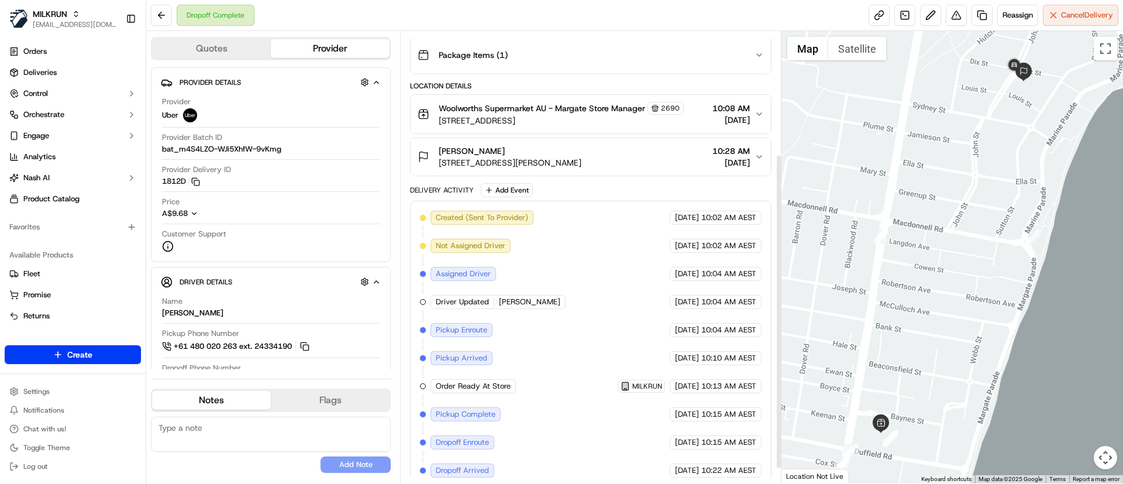
scroll to position [197, 0]
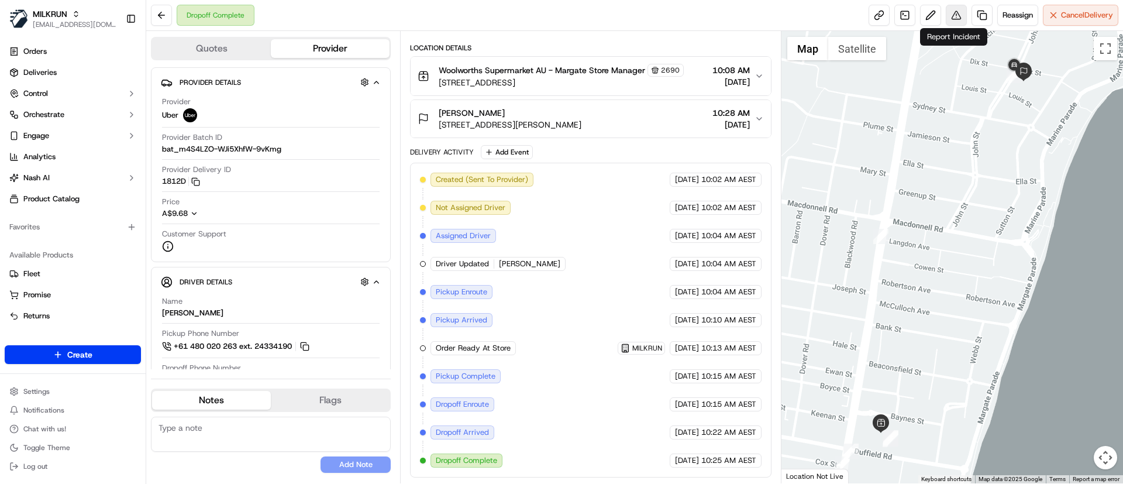
click at [952, 11] on button at bounding box center [956, 15] width 21 height 21
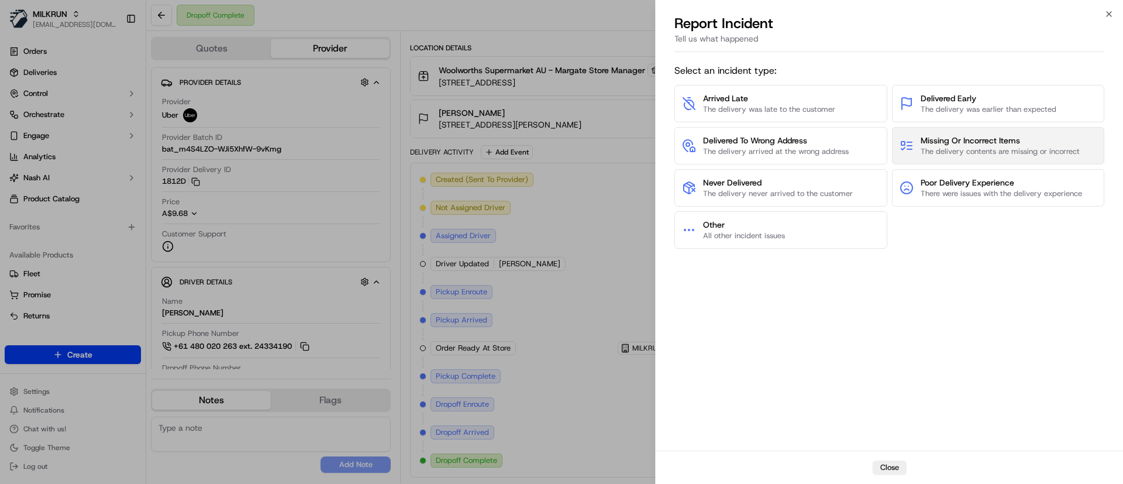
click at [949, 146] on span "The delivery contents are missing or incorrect" at bounding box center [1000, 151] width 159 height 11
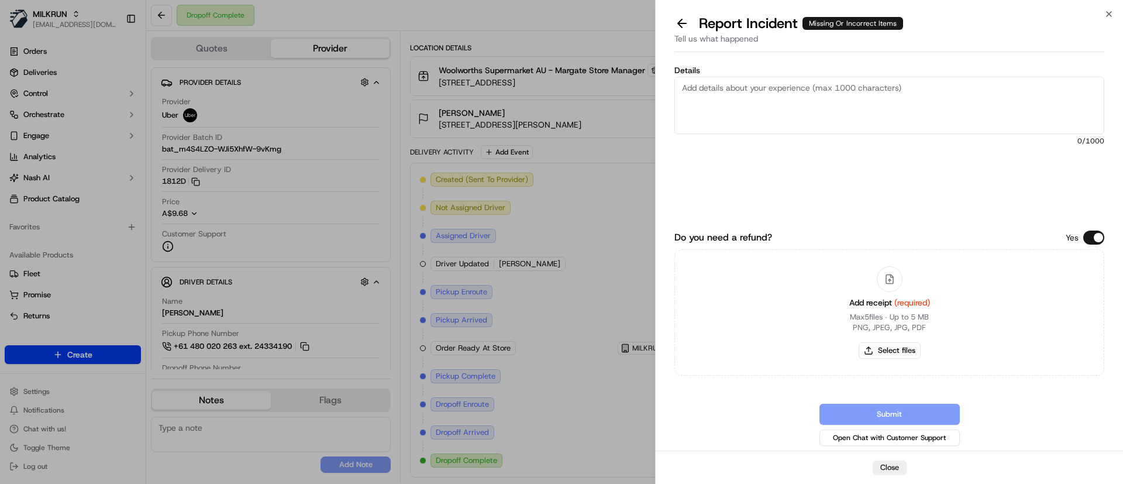
click at [847, 102] on textarea "Details" at bounding box center [889, 105] width 430 height 57
paste textarea "1. Coca-Cola Classic Soft Drink Multipack Cans 375mL X 10 pack x 1 = $13.2 2. V…"
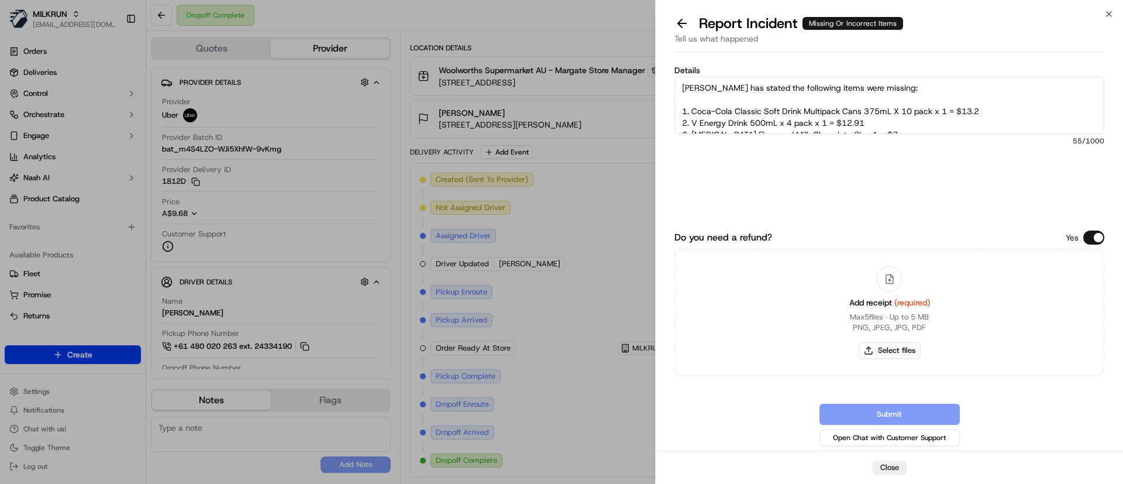
scroll to position [6, 0]
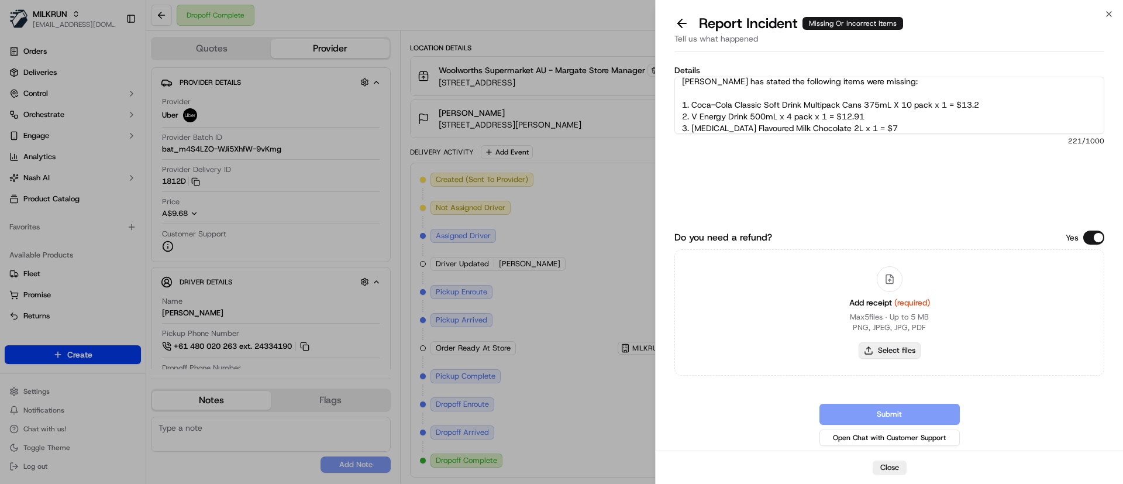
type textarea "Custoemr has stated the following items were missing: 1. Coca-Cola Classic Soft…"
click at [890, 351] on button "Select files" at bounding box center [890, 350] width 62 height 16
type input "C:\fakepath\Screenshot_20-9-2025_81639_Cody Bloye.jpeg"
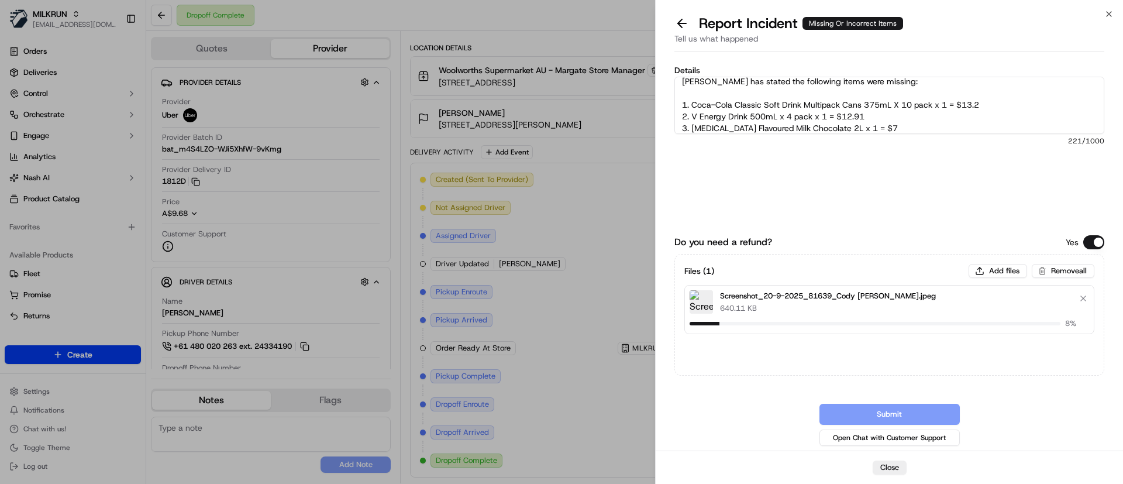
click at [882, 124] on textarea "Custoemr has stated the following items were missing: 1. Coca-Cola Classic Soft…" at bounding box center [889, 105] width 430 height 57
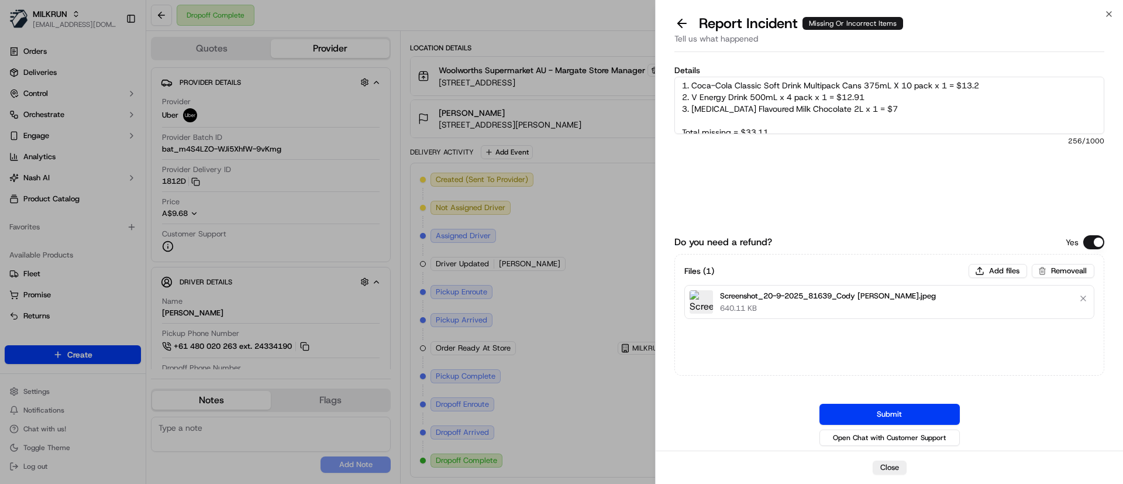
scroll to position [0, 0]
type textarea "Customer has stated the following items were missing: 1. Coca-Cola Classic Soft…"
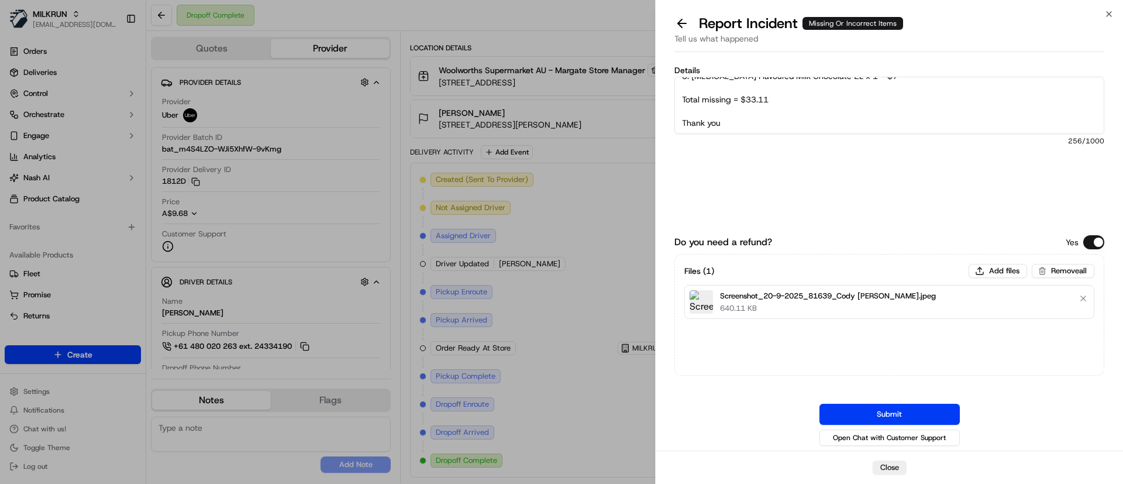
click at [950, 112] on textarea "Customer has stated the following items were missing: 1. Coca-Cola Classic Soft…" at bounding box center [889, 105] width 430 height 57
click at [925, 411] on button "Submit" at bounding box center [889, 414] width 140 height 21
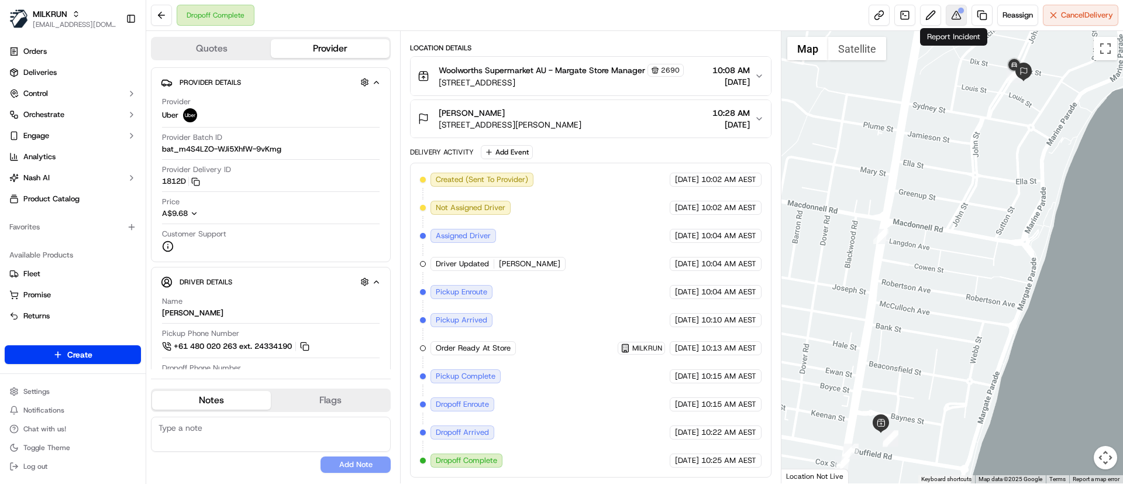
click at [953, 15] on button at bounding box center [956, 15] width 21 height 21
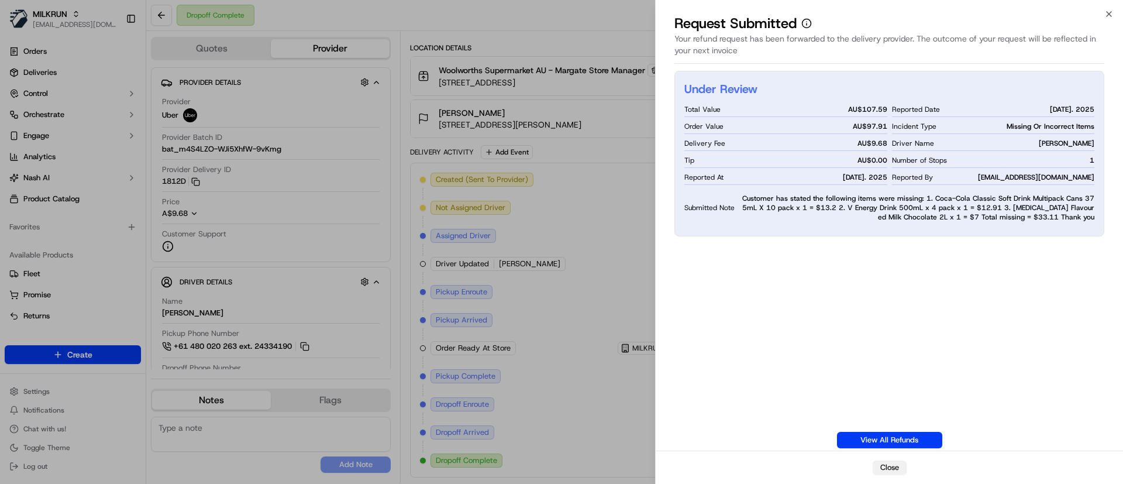
click at [897, 463] on button "Close" at bounding box center [890, 467] width 34 height 14
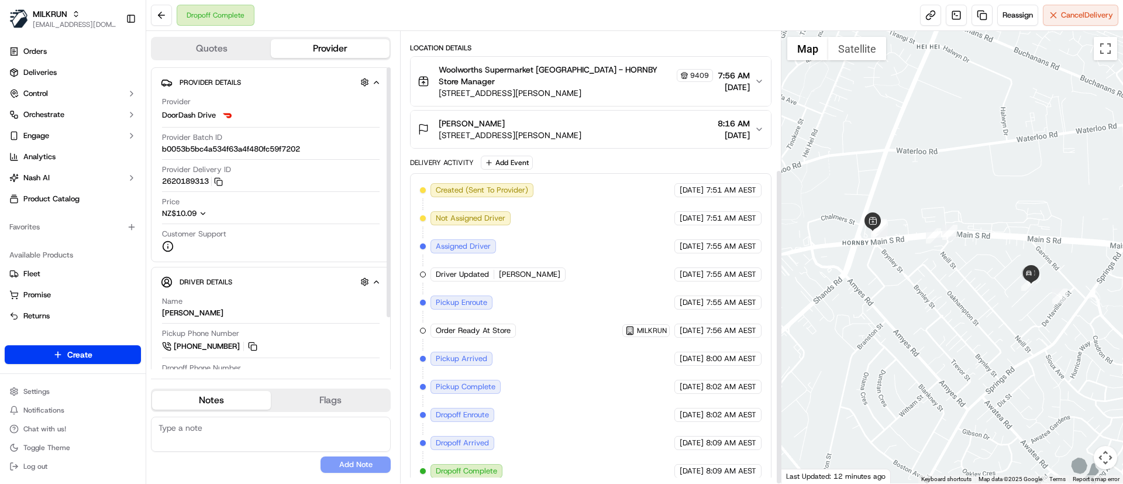
scroll to position [197, 0]
click at [979, 14] on link at bounding box center [982, 15] width 21 height 21
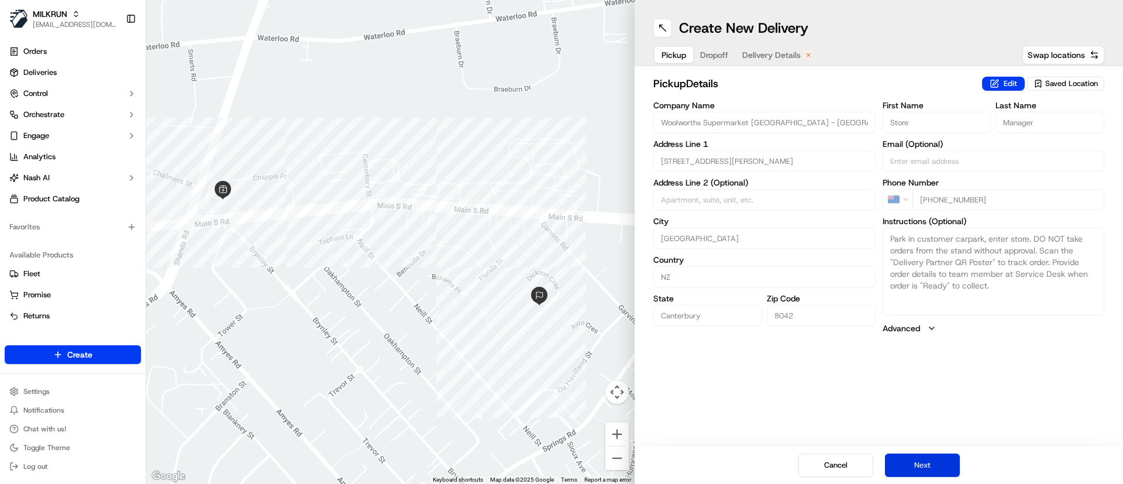
click at [914, 462] on button "Next" at bounding box center [922, 464] width 75 height 23
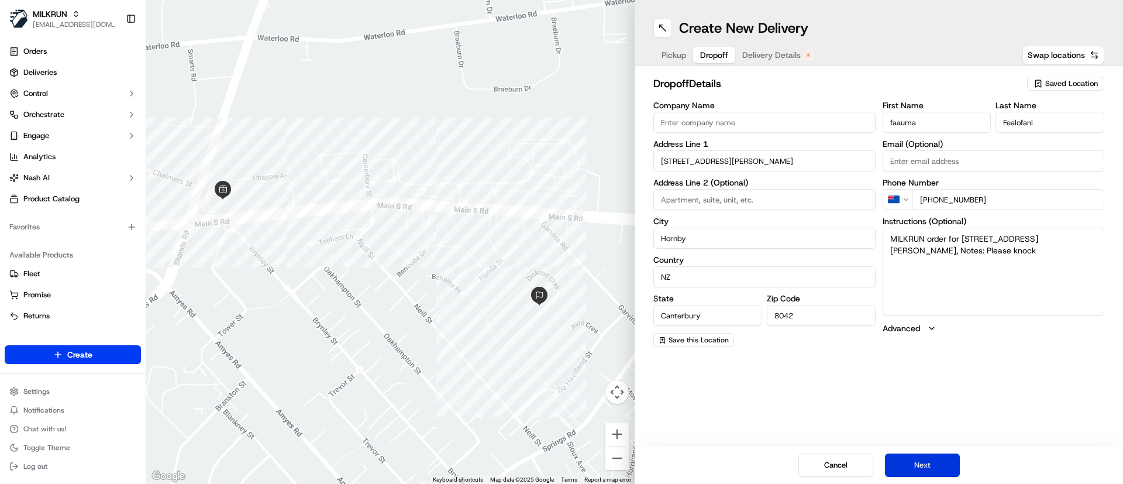
click at [917, 462] on button "Next" at bounding box center [922, 464] width 75 height 23
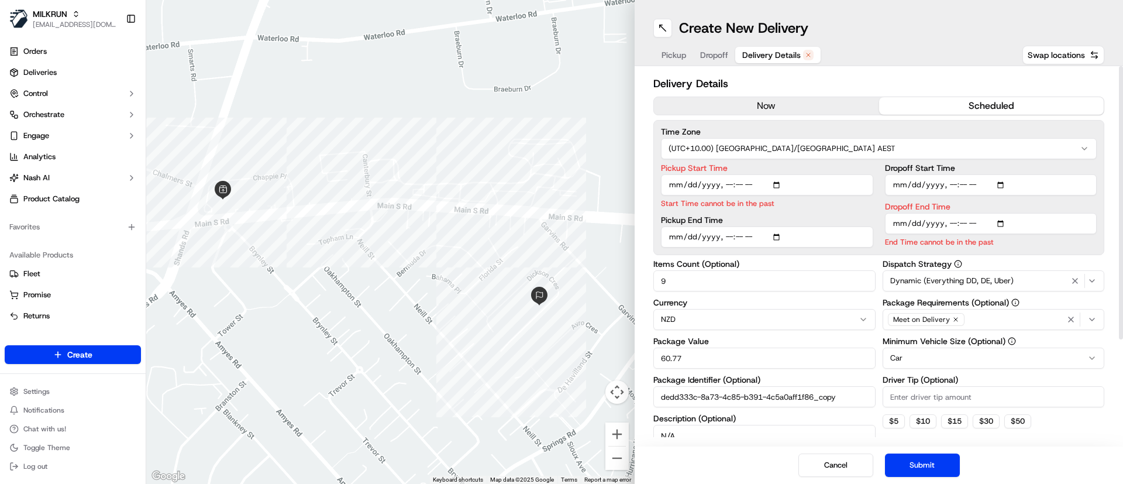
click at [785, 102] on button "now" at bounding box center [766, 106] width 225 height 18
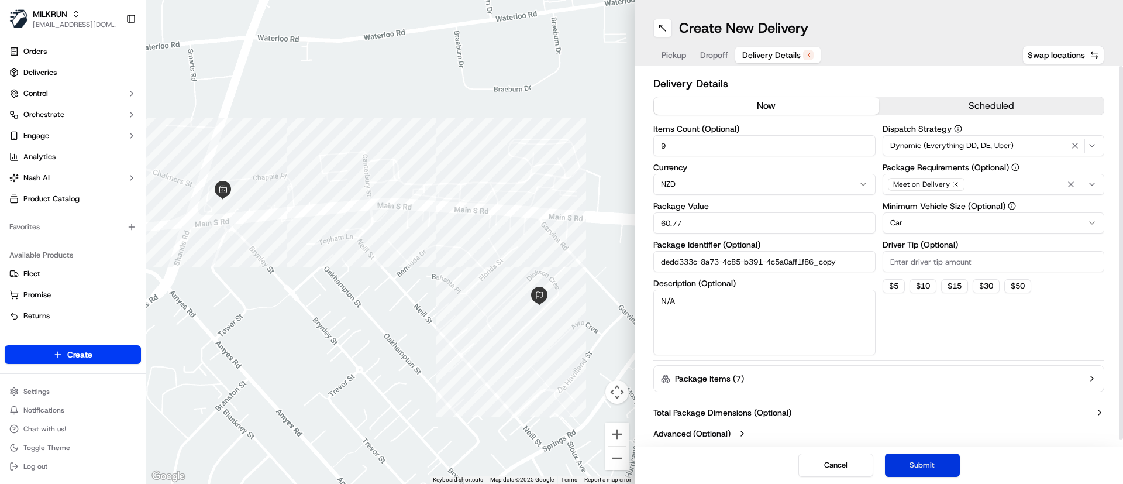
click at [932, 470] on button "Submit" at bounding box center [922, 464] width 75 height 23
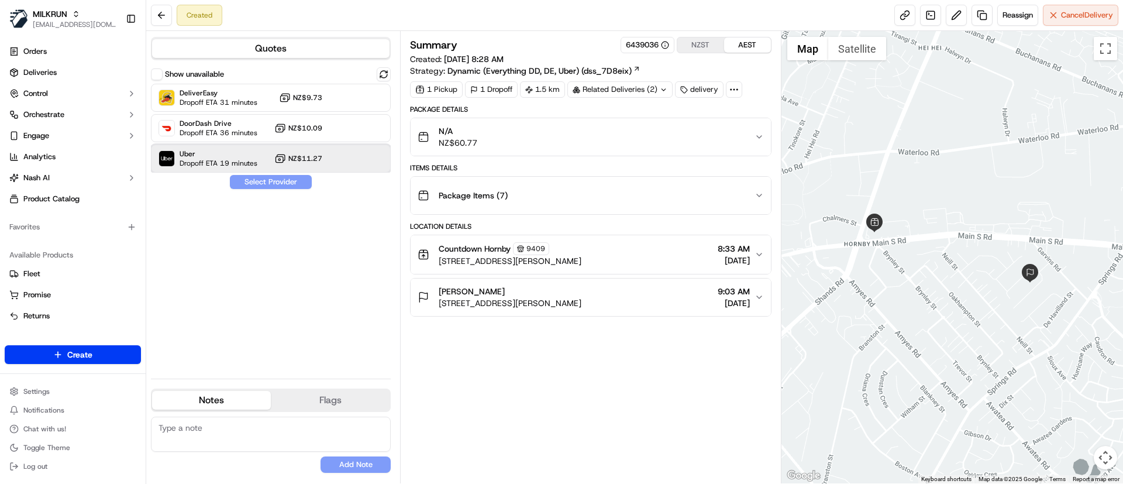
click at [205, 151] on span "Uber" at bounding box center [219, 153] width 78 height 9
click at [247, 177] on button "Assign Provider" at bounding box center [270, 182] width 83 height 14
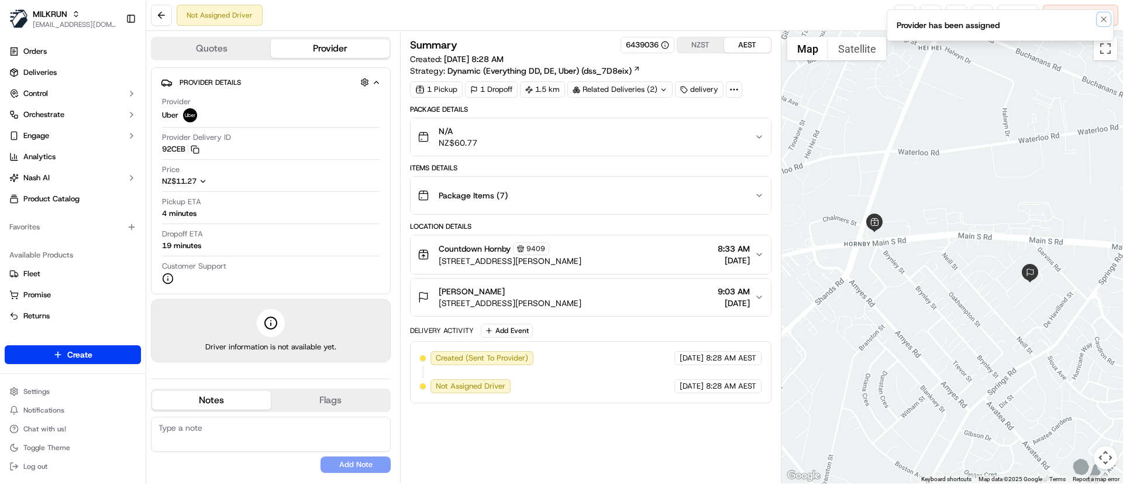
click at [1105, 17] on icon "Notifications (F8)" at bounding box center [1103, 19] width 9 height 9
click at [905, 18] on link at bounding box center [904, 15] width 21 height 21
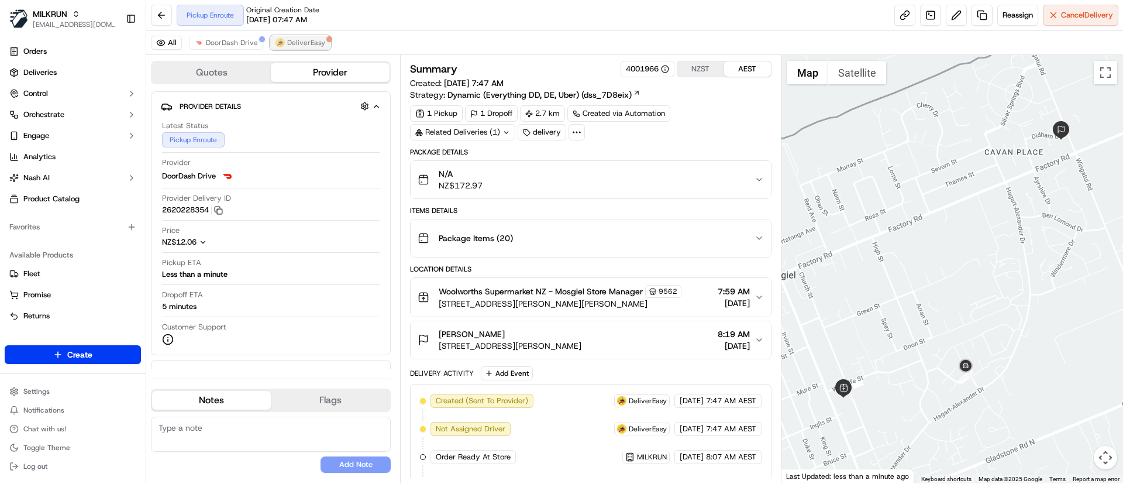
click at [298, 37] on button "DeliverEasy" at bounding box center [300, 43] width 60 height 14
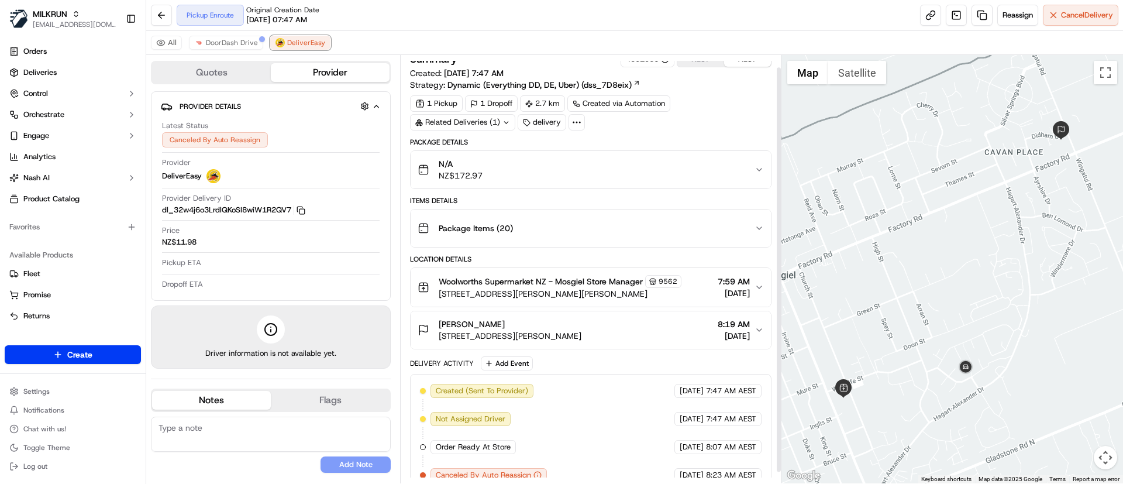
scroll to position [25, 0]
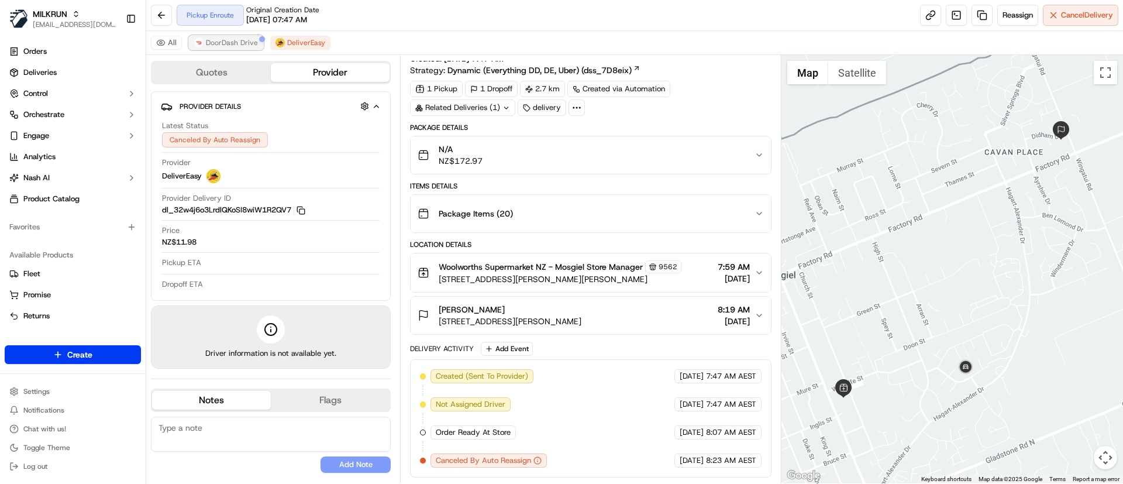
click at [227, 41] on span "DoorDash Drive" at bounding box center [232, 42] width 52 height 9
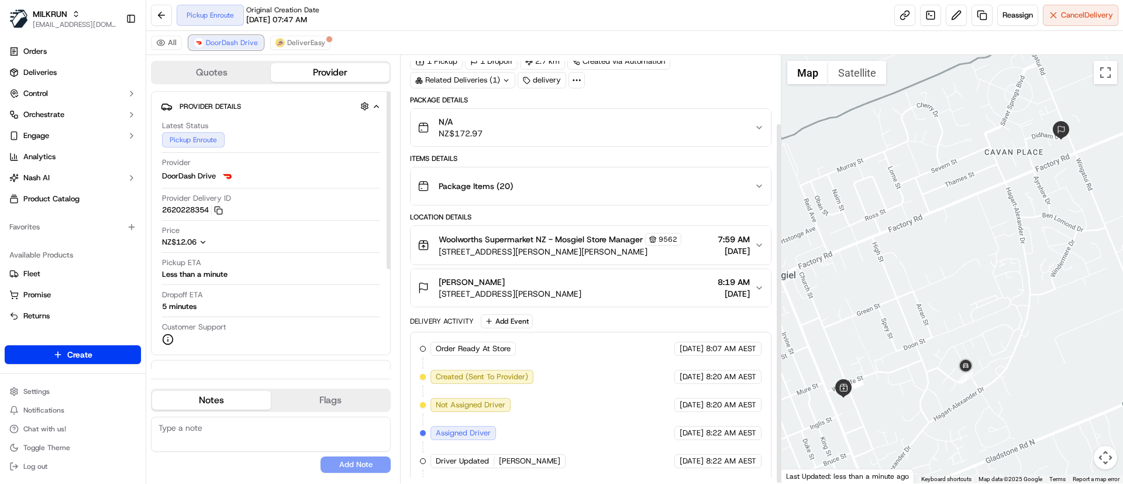
scroll to position [81, 0]
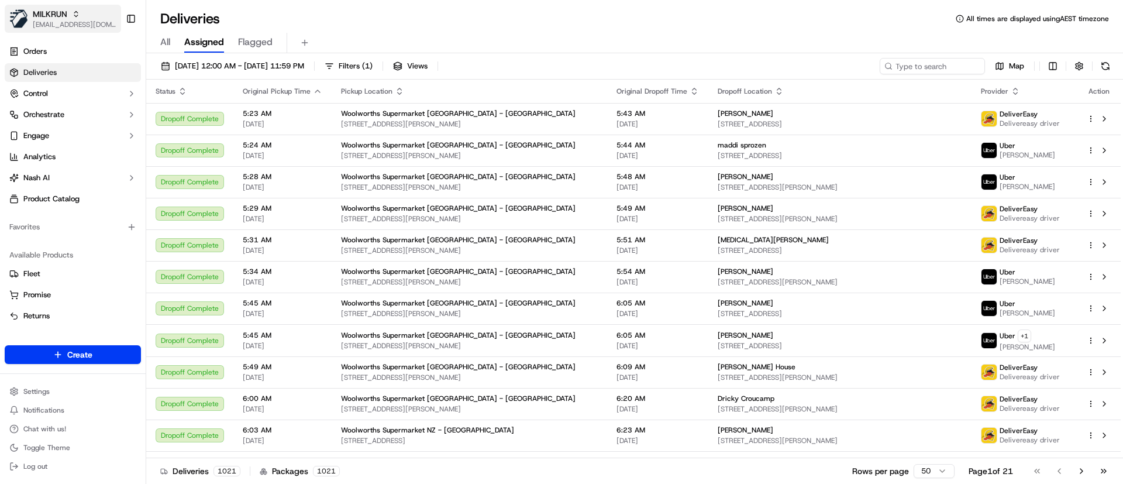
click at [75, 24] on span "[EMAIL_ADDRESS][DOMAIN_NAME]" at bounding box center [75, 24] width 84 height 9
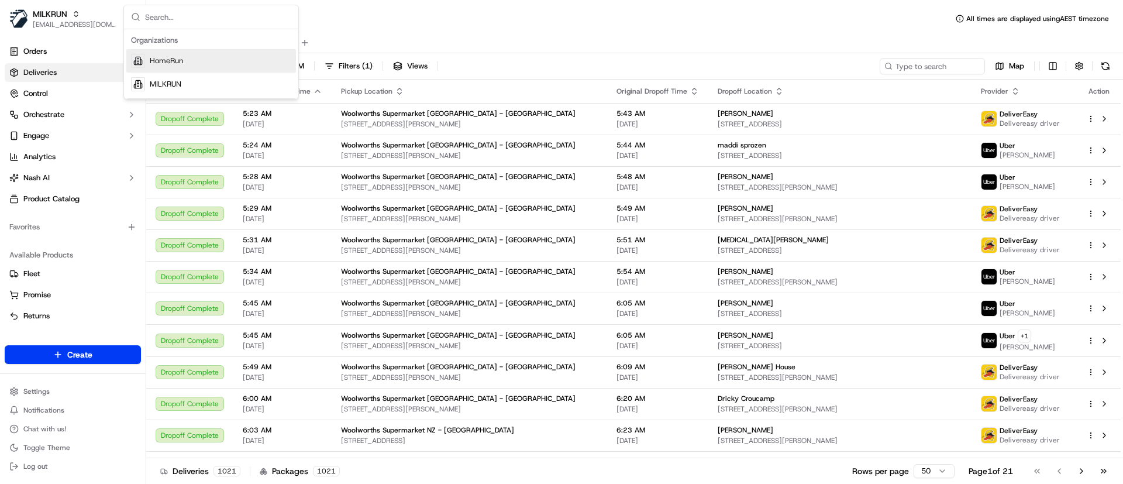
click at [167, 64] on span "HomeRun" at bounding box center [166, 61] width 33 height 11
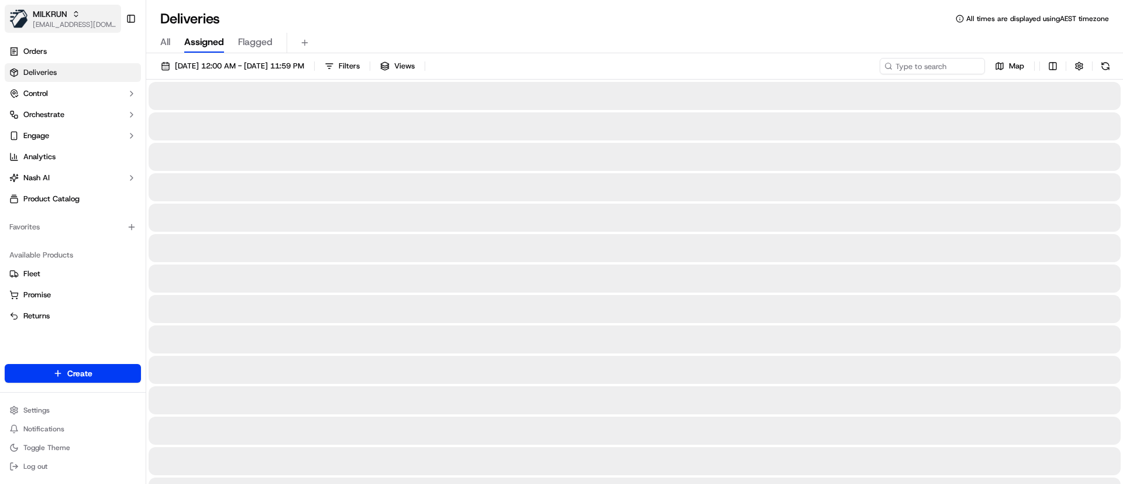
click at [86, 13] on div "MILKRUN" at bounding box center [75, 14] width 84 height 12
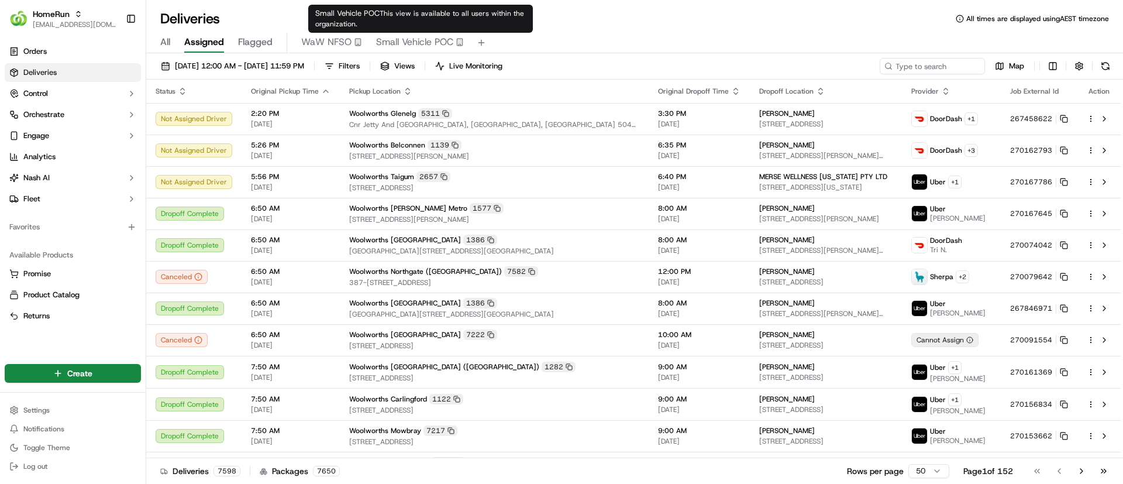
click at [418, 39] on span "Small Vehicle POC" at bounding box center [414, 42] width 77 height 14
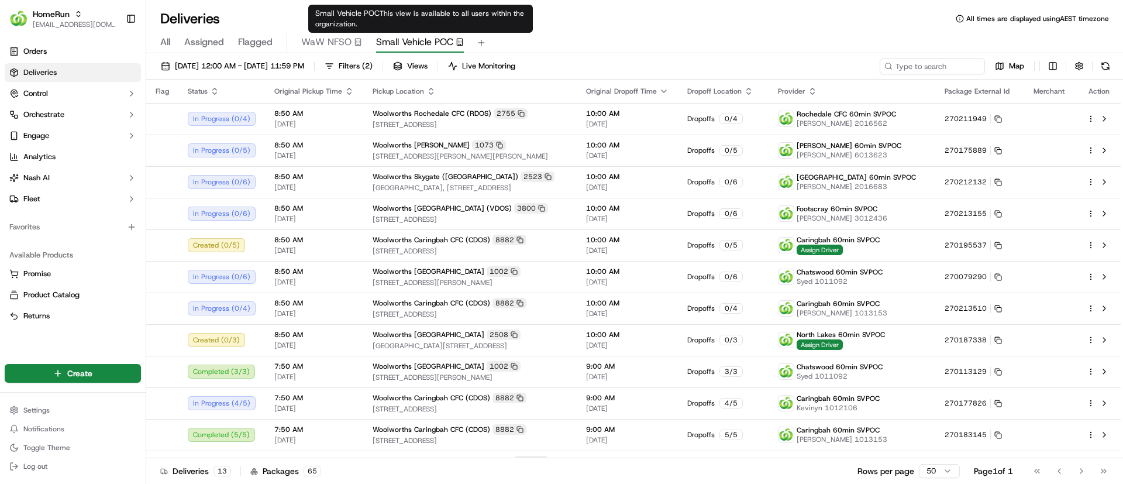
click at [420, 35] on span "Small Vehicle POC" at bounding box center [414, 42] width 77 height 14
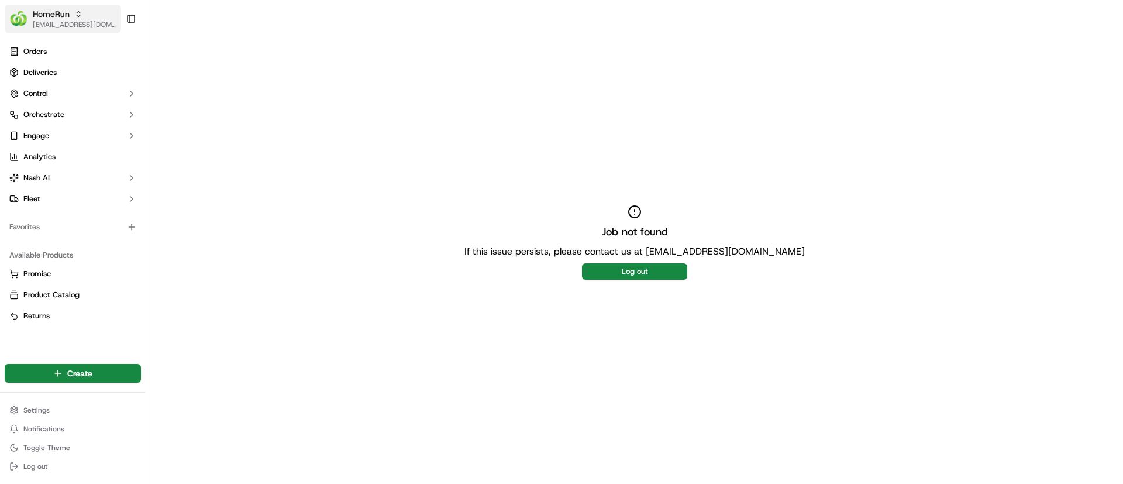
click at [73, 23] on span "[EMAIL_ADDRESS][DOMAIN_NAME]" at bounding box center [75, 24] width 84 height 9
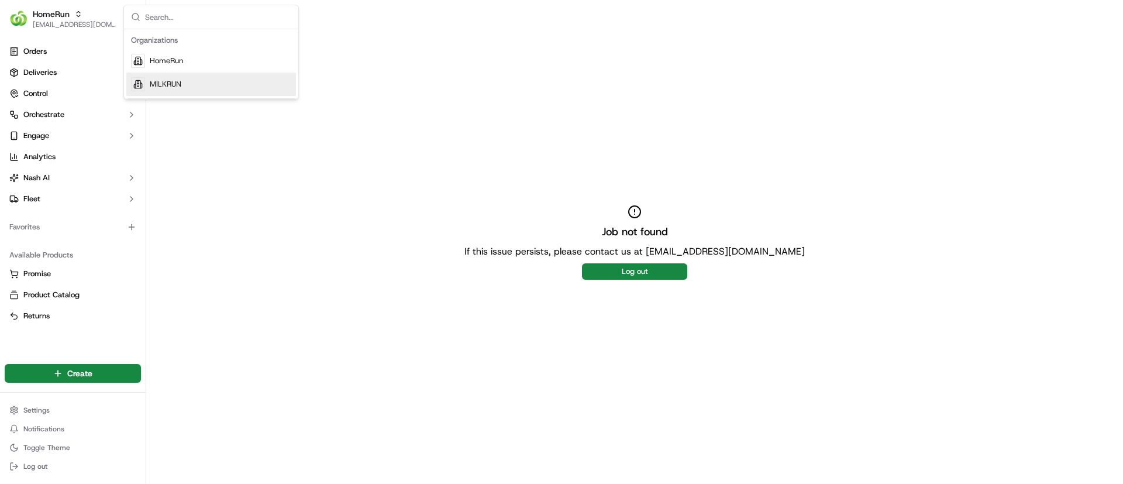
click at [182, 87] on div "MILKRUN" at bounding box center [211, 84] width 170 height 23
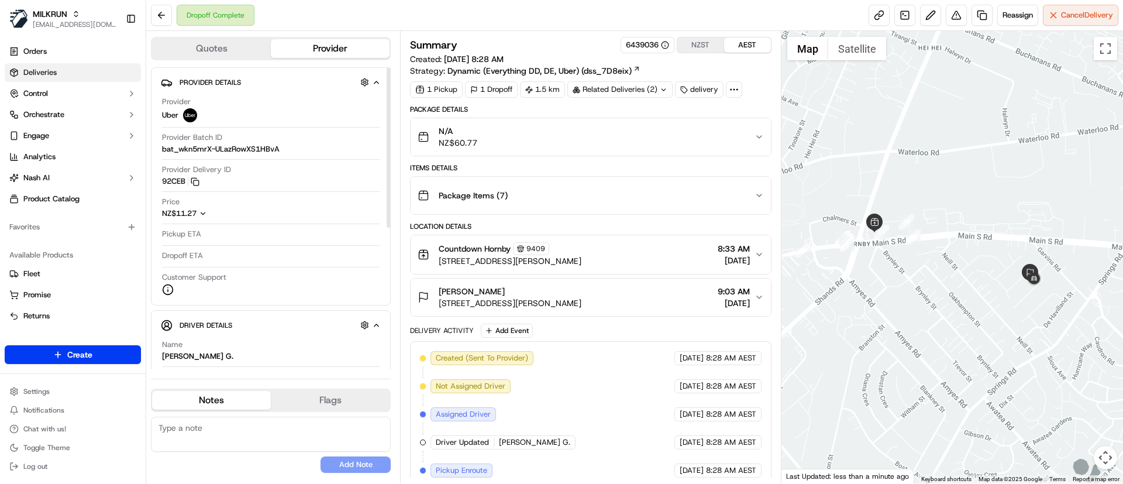
click at [83, 66] on link "Deliveries" at bounding box center [73, 72] width 136 height 19
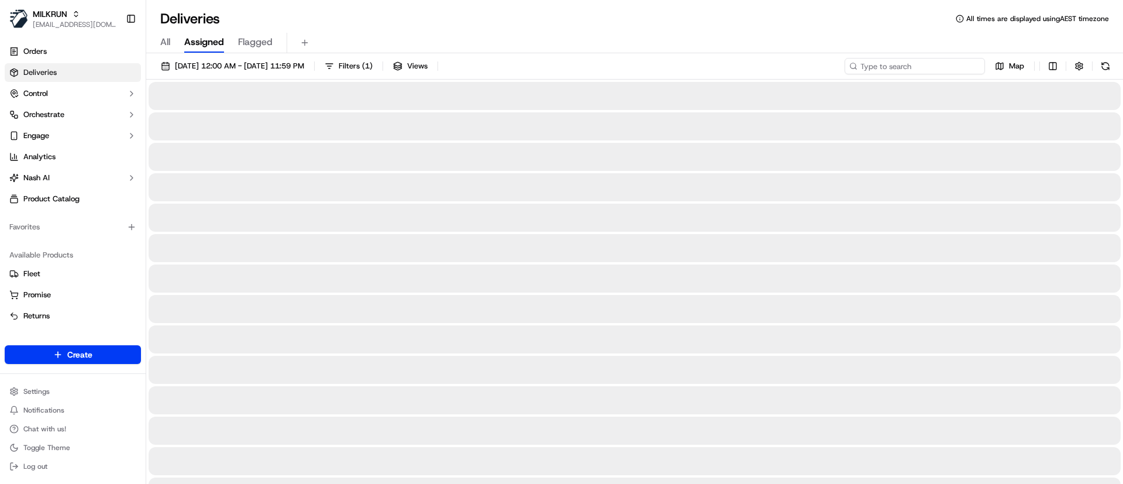
click at [927, 63] on input at bounding box center [915, 66] width 140 height 16
paste input "d29c40ba-09c5-4d24-accf-16f663ef2322"
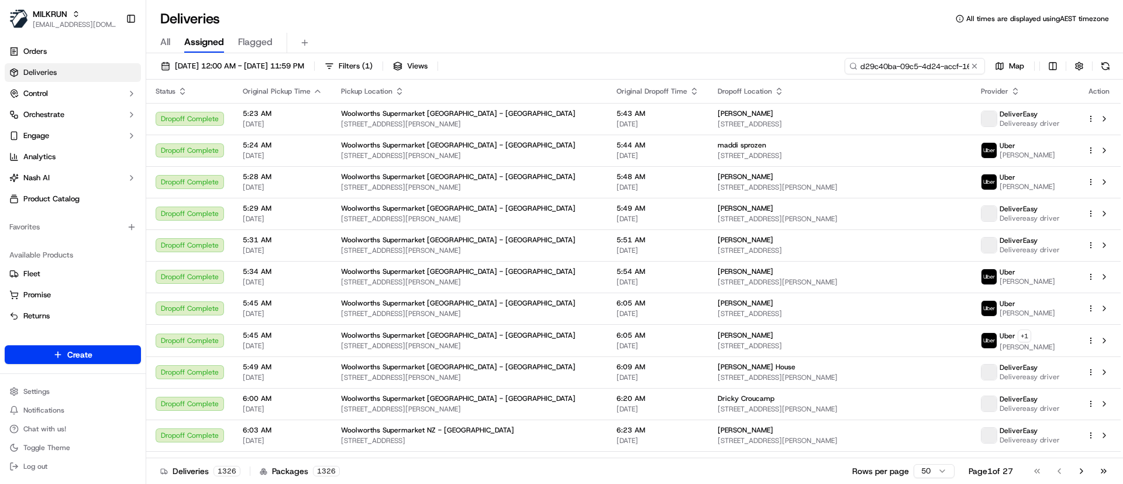
scroll to position [0, 50]
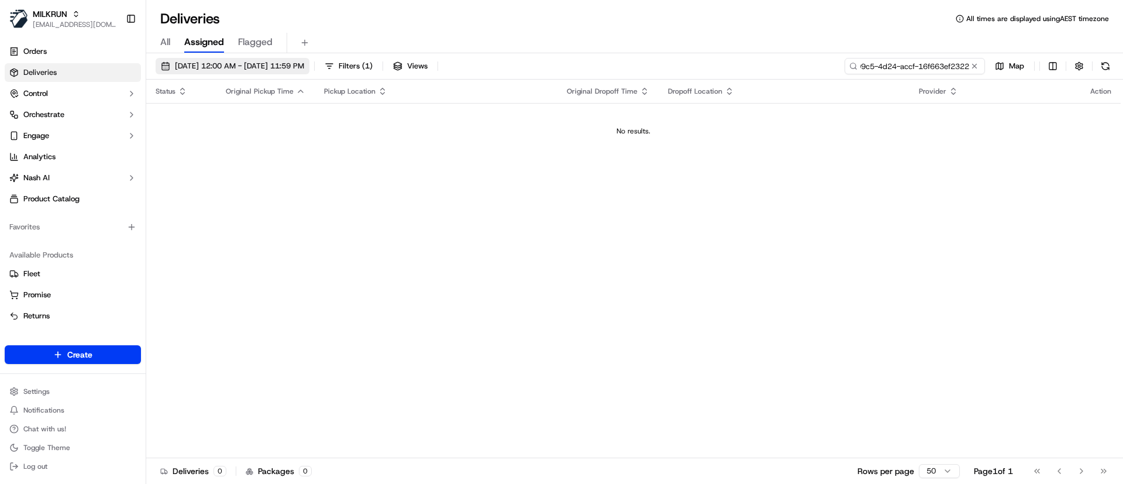
type input "d29c40ba-09c5-4d24-accf-16f663ef2322"
click at [219, 71] on button "[DATE] 12:00 AM - [DATE] 11:59 PM" at bounding box center [233, 66] width 154 height 16
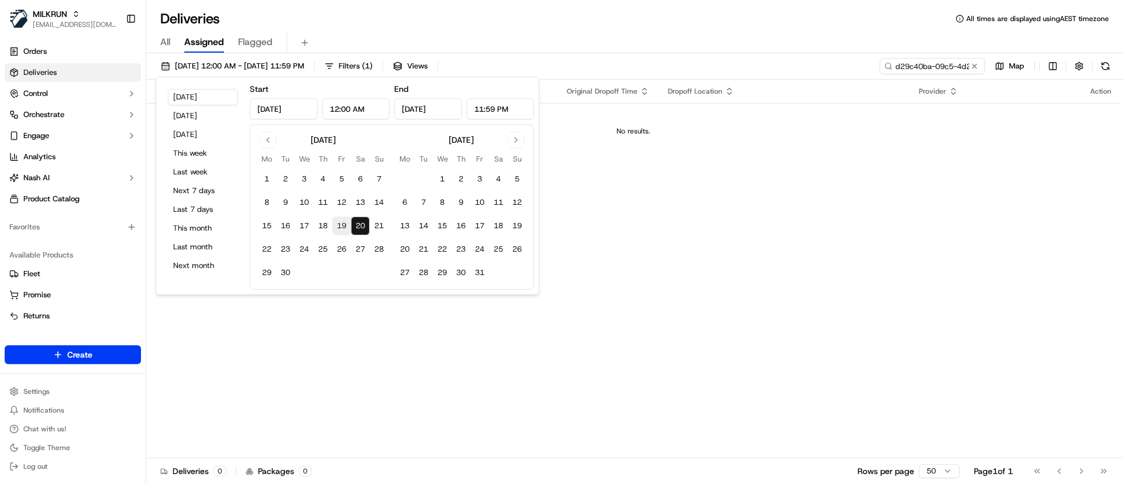
click at [344, 231] on button "19" at bounding box center [341, 225] width 19 height 19
type input "Sep 19, 2025"
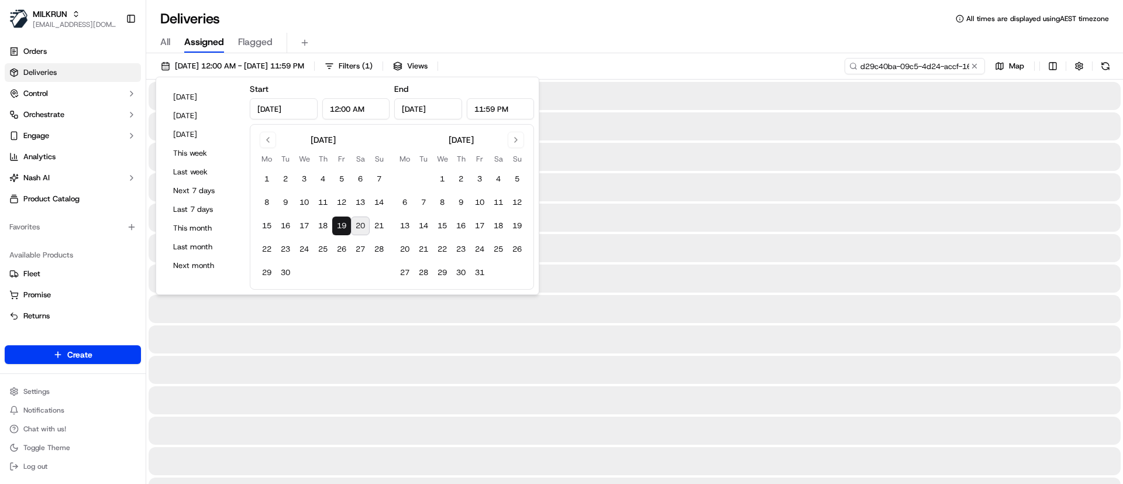
click at [920, 65] on input "d29c40ba-09c5-4d24-accf-16f663ef2322" at bounding box center [915, 66] width 140 height 16
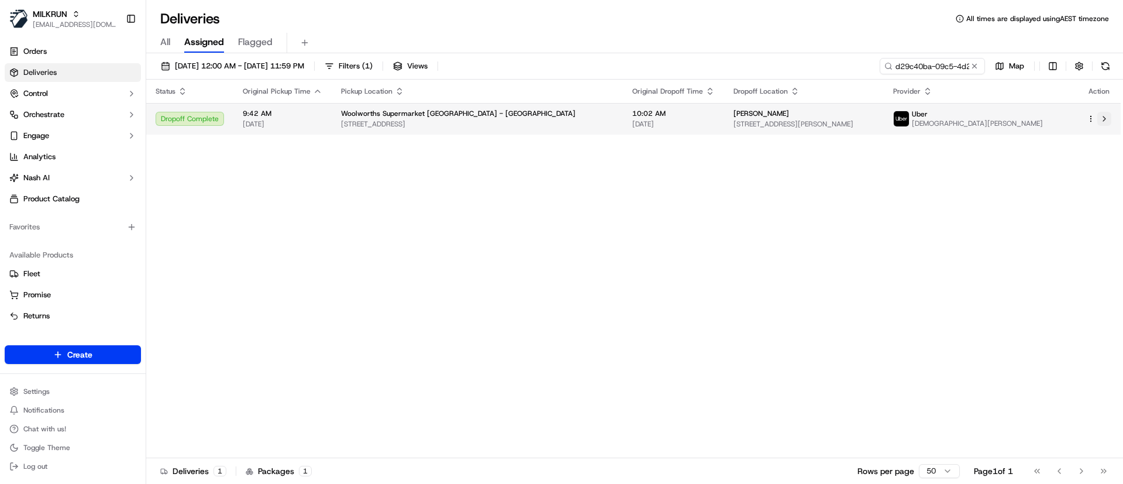
click at [1100, 123] on button at bounding box center [1104, 119] width 14 height 14
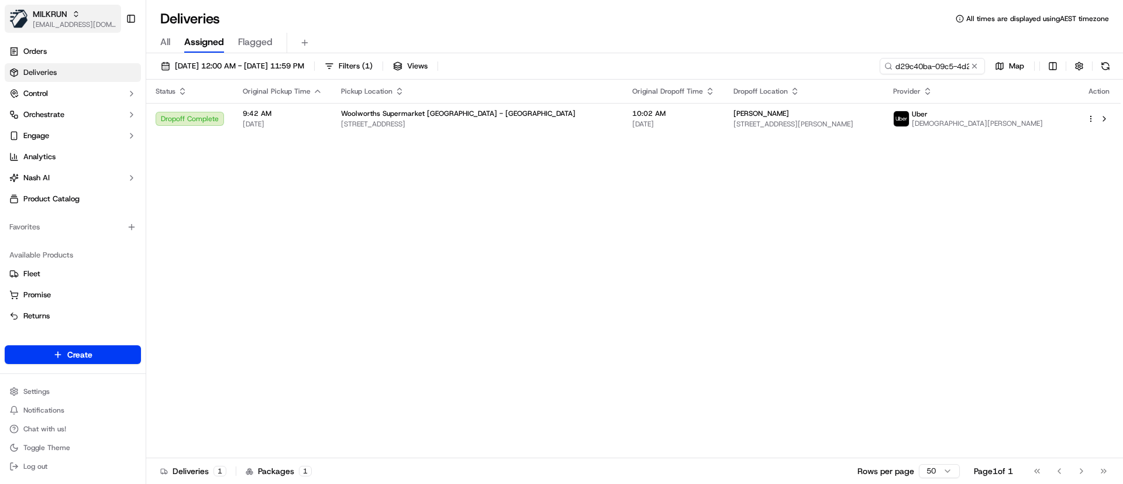
click at [98, 22] on span "[EMAIL_ADDRESS][DOMAIN_NAME]" at bounding box center [75, 24] width 84 height 9
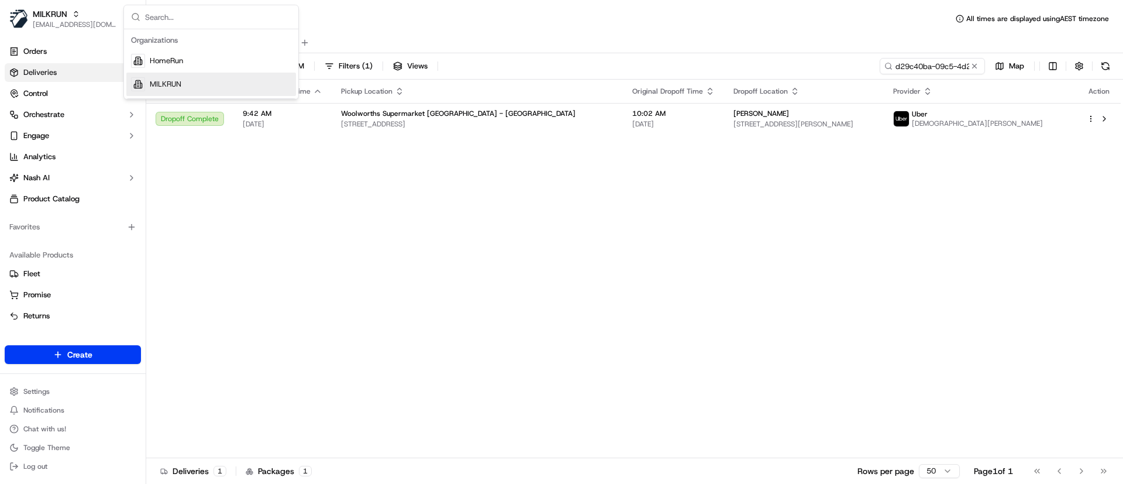
click at [173, 83] on span "MILKRUN" at bounding box center [166, 84] width 32 height 11
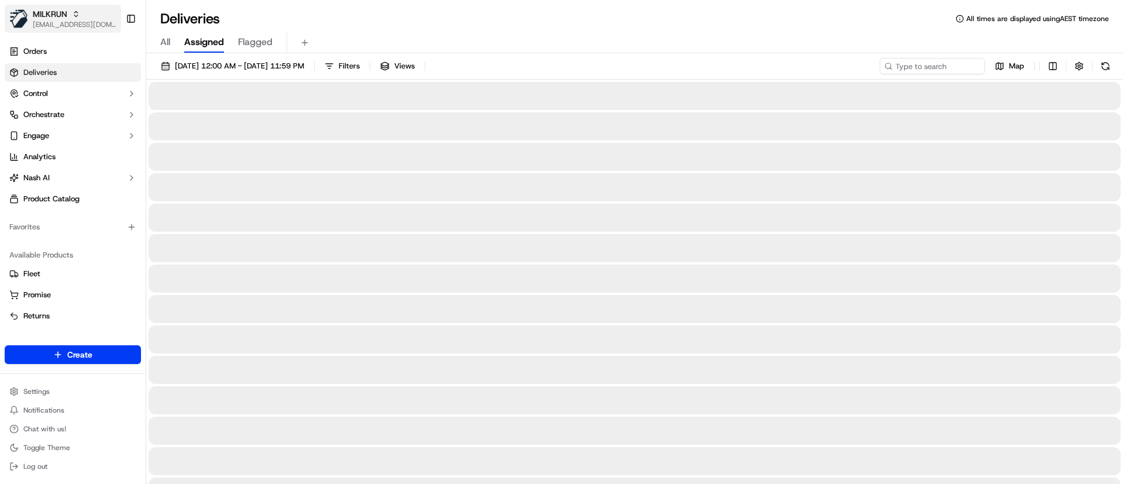
click at [68, 9] on div "MILKRUN" at bounding box center [75, 14] width 84 height 12
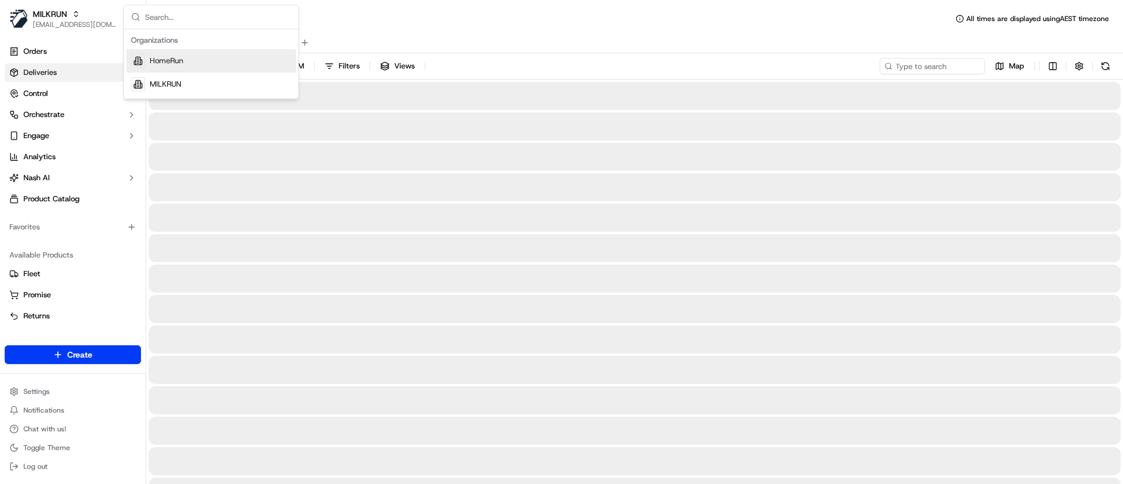
click at [175, 61] on span "HomeRun" at bounding box center [166, 61] width 33 height 11
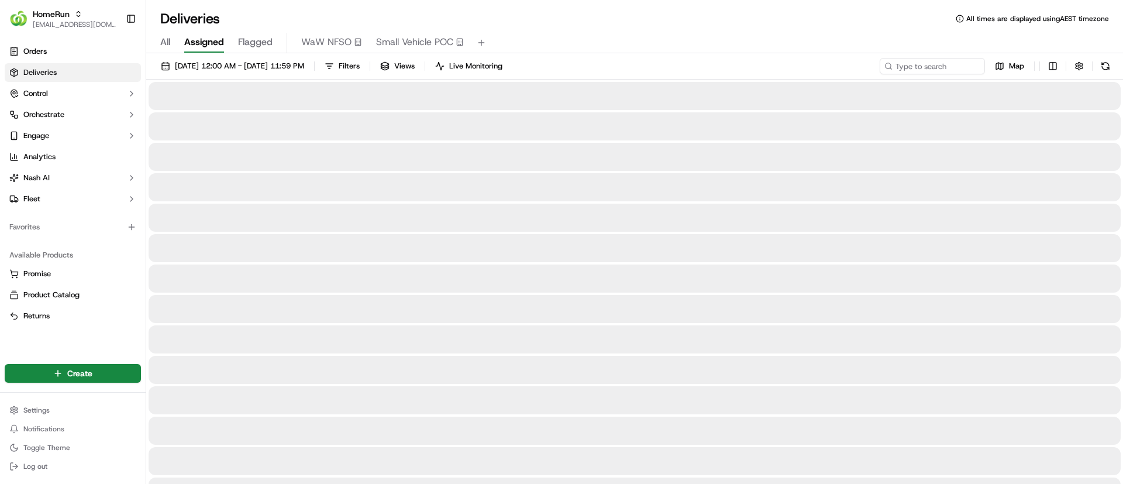
click at [412, 44] on span "Small Vehicle POC" at bounding box center [414, 42] width 77 height 14
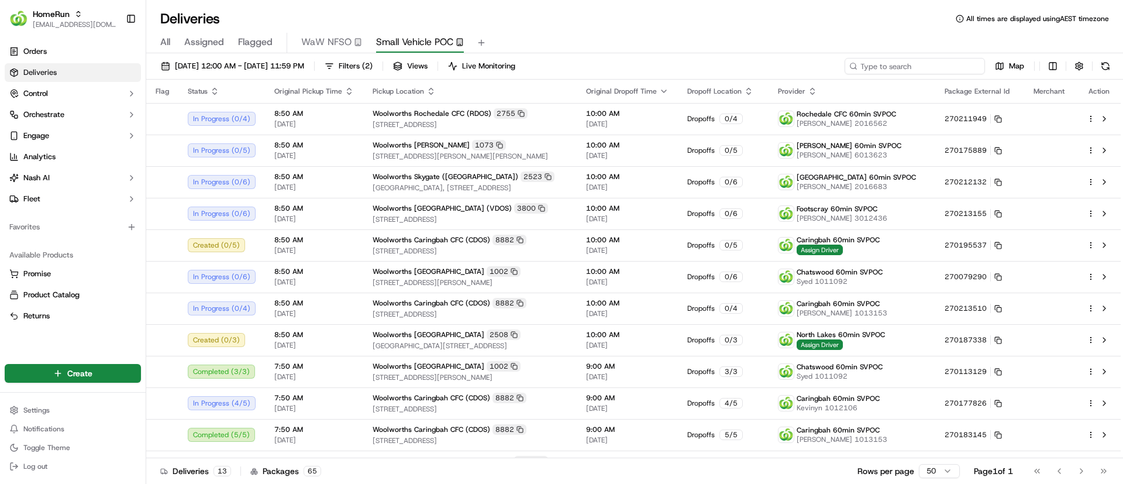
click at [928, 62] on input at bounding box center [915, 66] width 140 height 16
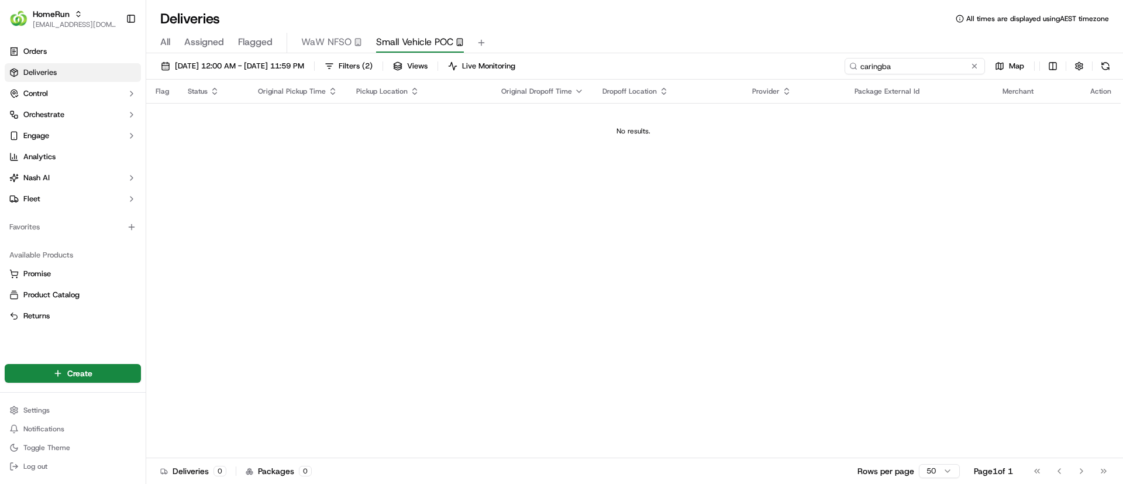
type input "caringbah"
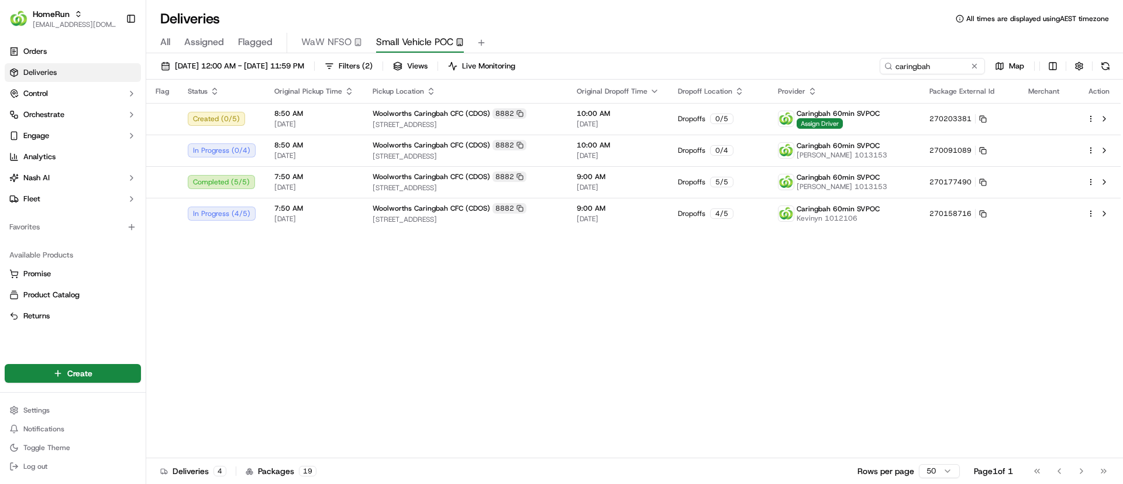
click at [400, 298] on div "Flag Status Original Pickup Time Pickup Location Original Dropoff Time Dropoff …" at bounding box center [633, 269] width 974 height 378
click at [975, 64] on button at bounding box center [975, 66] width 12 height 12
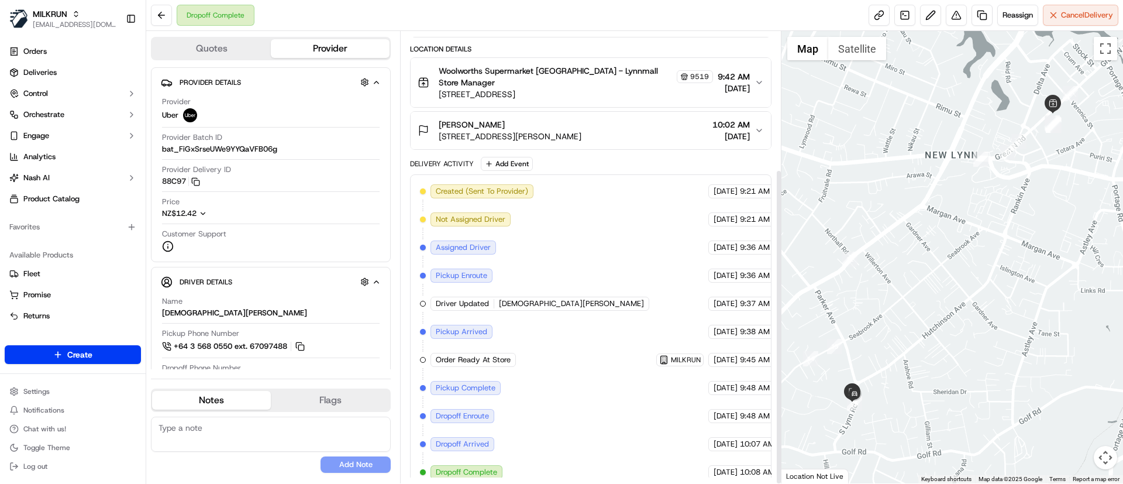
scroll to position [197, 0]
click at [50, 80] on link "Deliveries" at bounding box center [73, 72] width 136 height 19
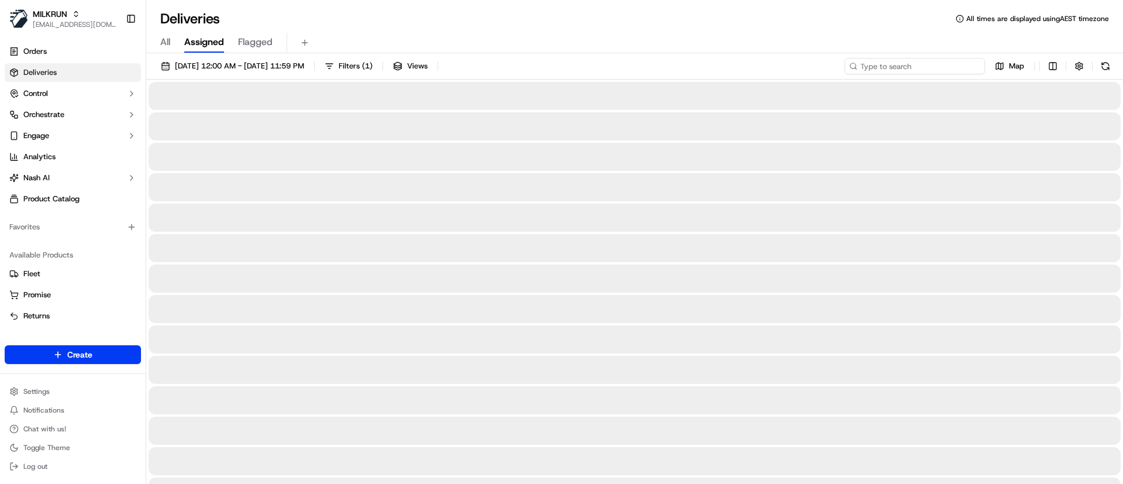
click at [912, 60] on input at bounding box center [915, 66] width 140 height 16
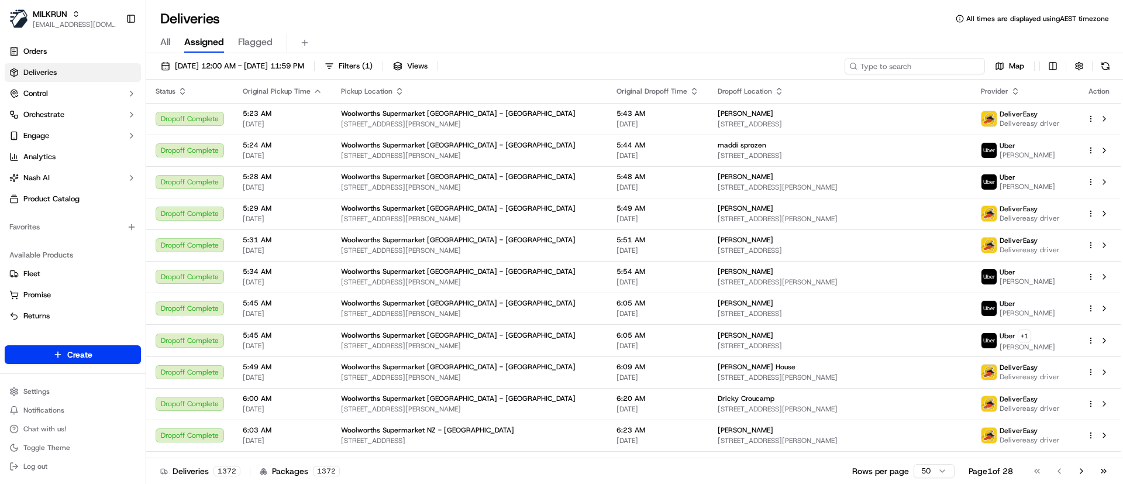
paste input "13577a23-be5d-4194-9488-a9d888adfe24"
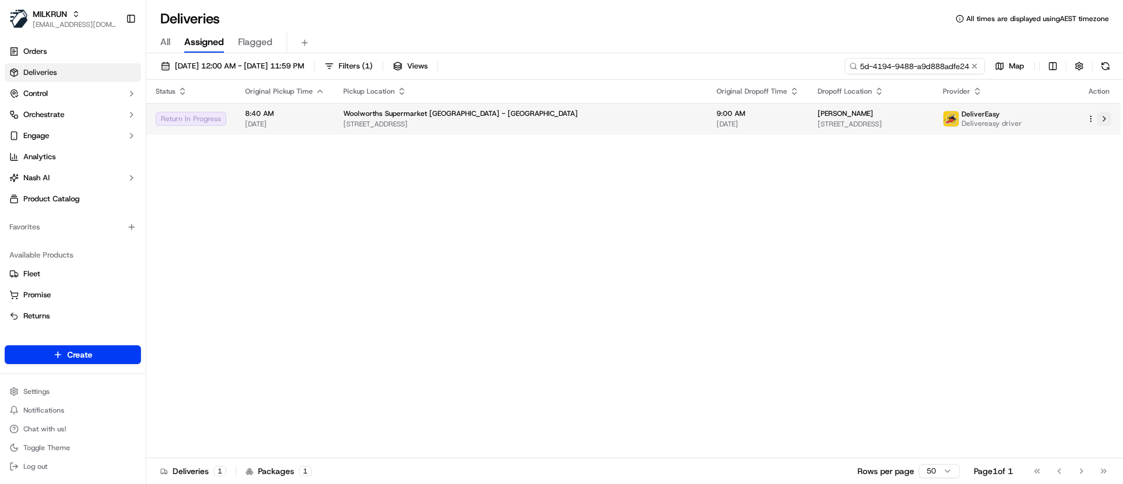
type input "13577a23-be5d-4194-9488-a9d888adfe24"
click at [1104, 117] on button at bounding box center [1104, 119] width 14 height 14
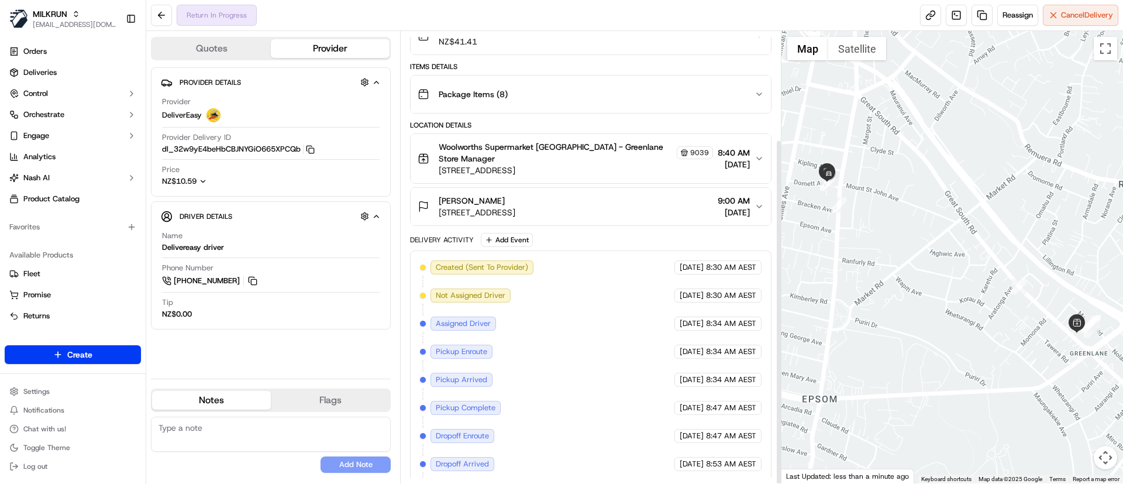
scroll to position [141, 0]
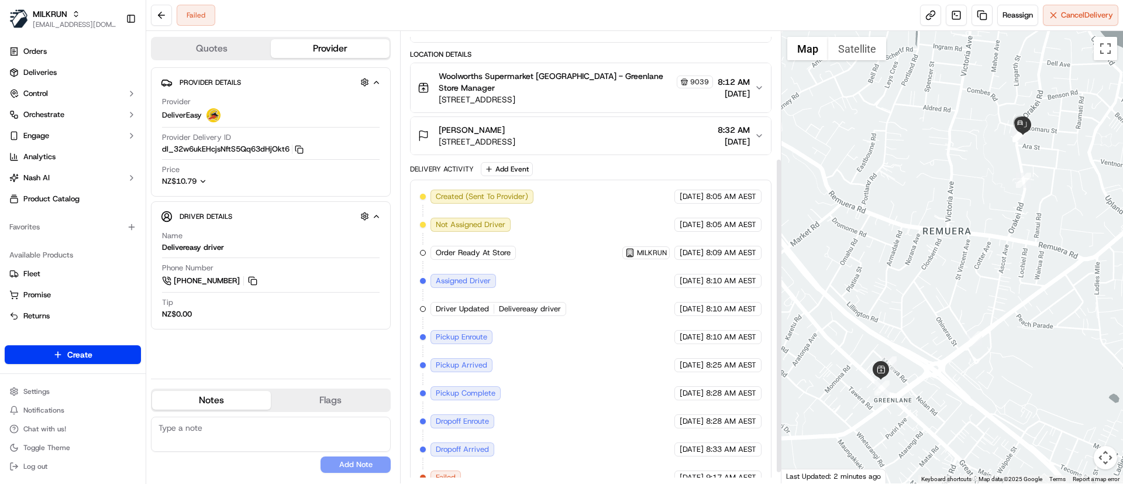
scroll to position [197, 0]
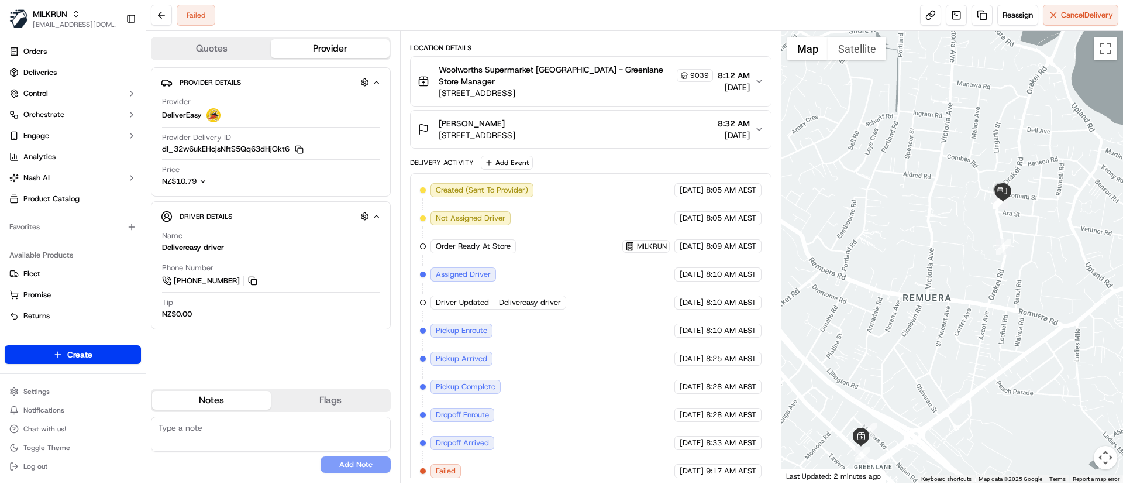
drag, startPoint x: 1046, startPoint y: 195, endPoint x: 1033, endPoint y: 247, distance: 53.2
click at [1033, 247] on div at bounding box center [952, 257] width 342 height 452
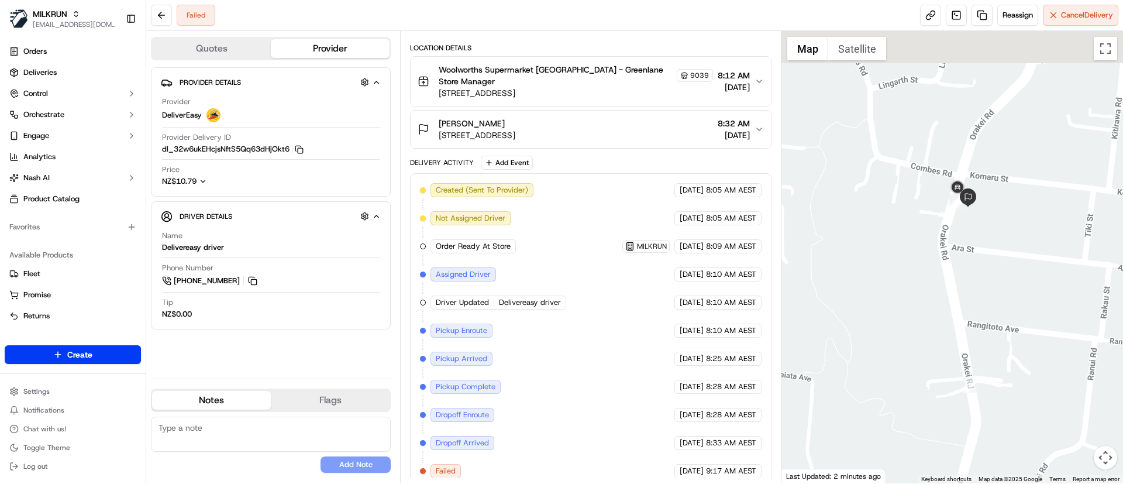
drag, startPoint x: 982, startPoint y: 229, endPoint x: 976, endPoint y: 261, distance: 32.7
click at [976, 261] on div at bounding box center [952, 257] width 342 height 452
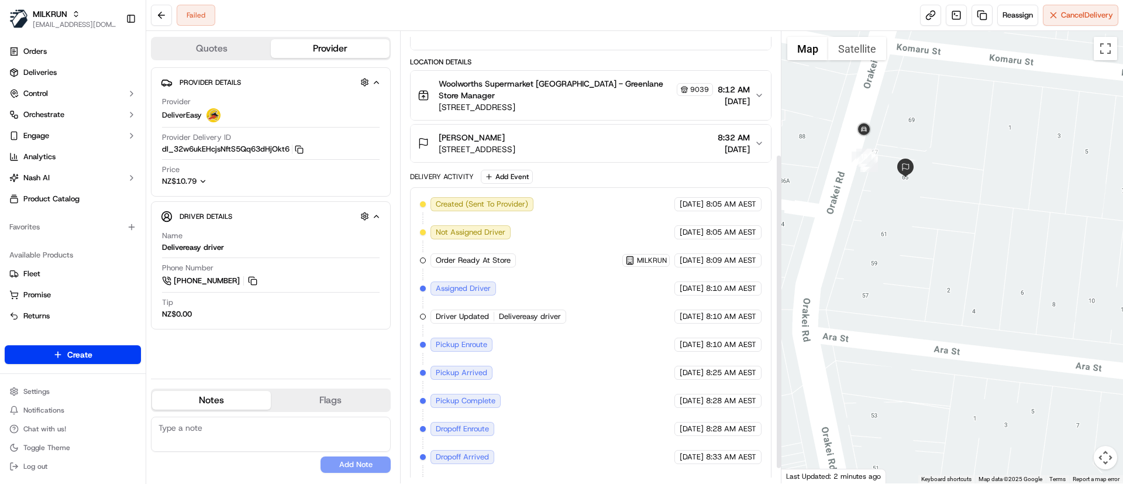
scroll to position [175, 0]
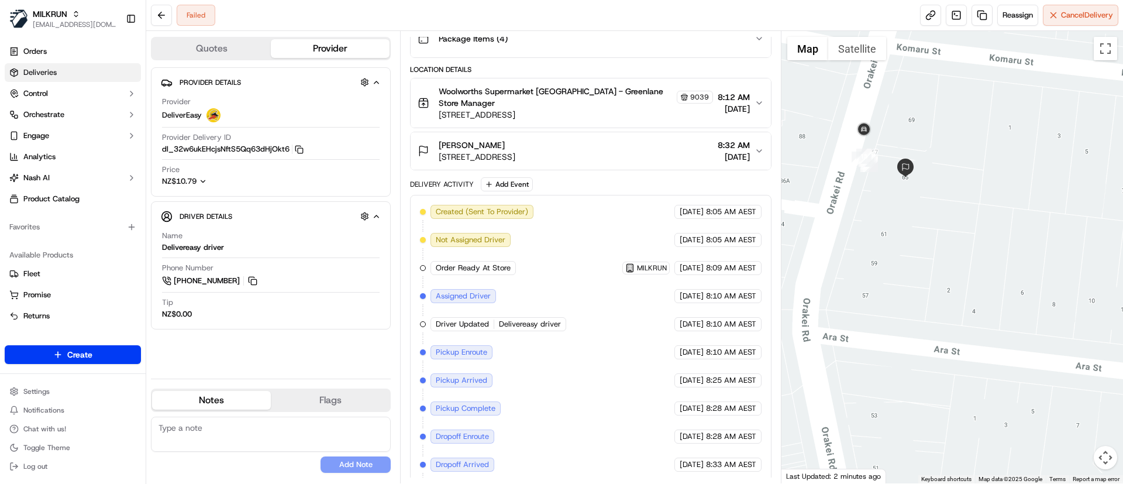
click at [31, 70] on span "Deliveries" at bounding box center [39, 72] width 33 height 11
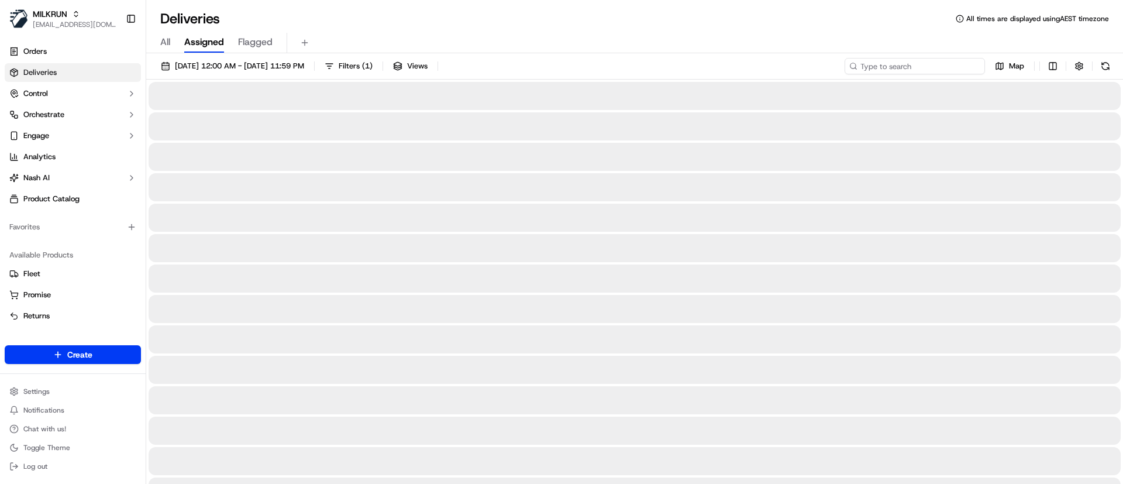
click at [917, 63] on input at bounding box center [915, 66] width 140 height 16
paste input "2650d"
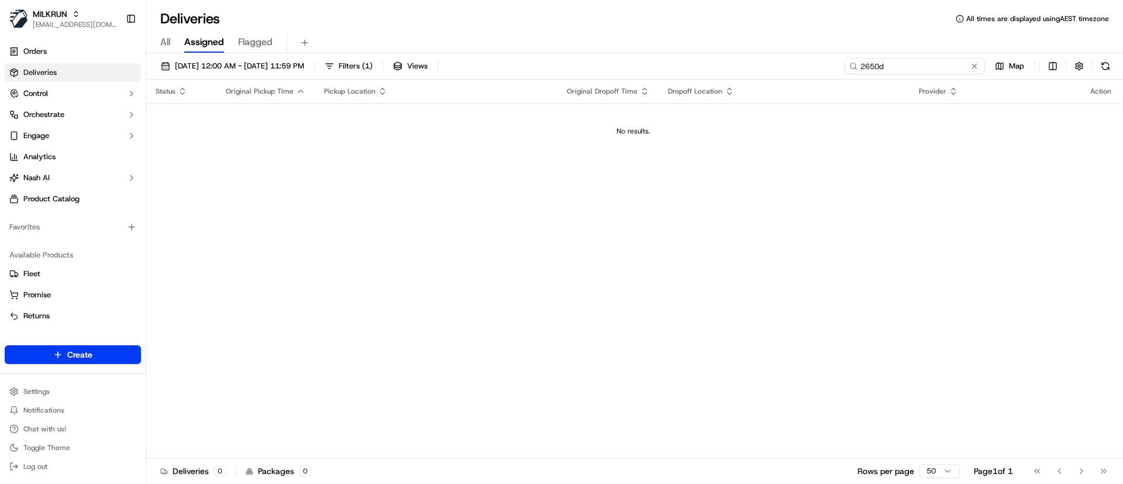
drag, startPoint x: 798, startPoint y: 66, endPoint x: 718, endPoint y: 73, distance: 79.9
click at [719, 73] on div "20/09/2025 12:00 AM - 20/09/2025 11:59 PM Filters ( 1 ) Views 2650d Map" at bounding box center [634, 69] width 977 height 22
paste input "122981f1-d464-4bf6-b468-3510091d1e76"
type input "122981f1-d464-4bf6-b468-3510091d1e76"
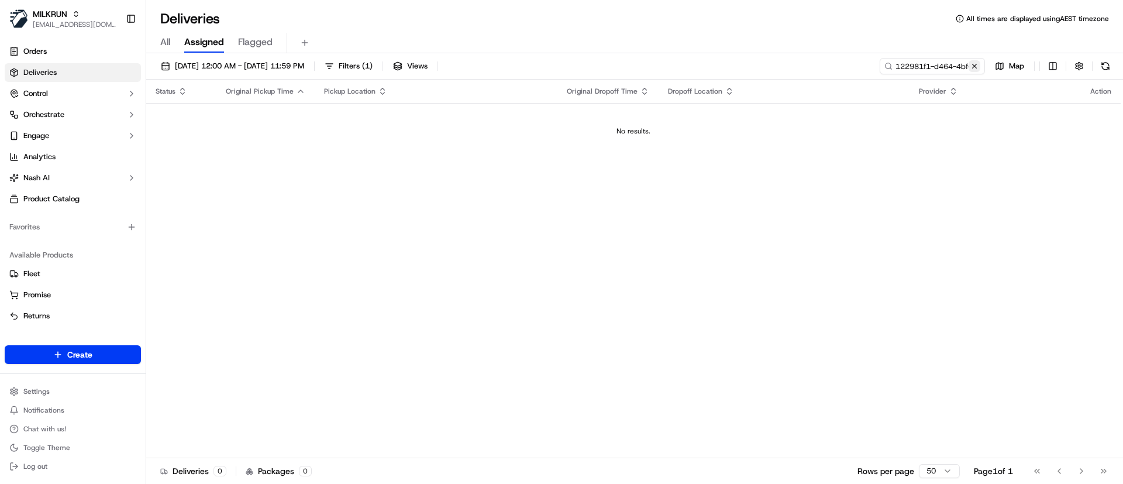
click at [977, 68] on button at bounding box center [975, 66] width 12 height 12
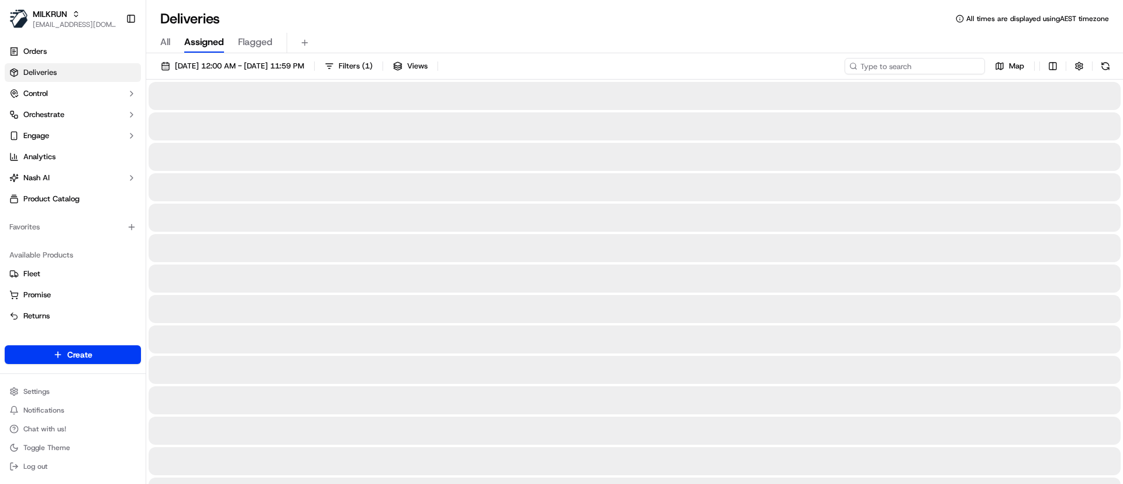
click at [912, 63] on input at bounding box center [915, 66] width 140 height 16
paste input "8DA91"
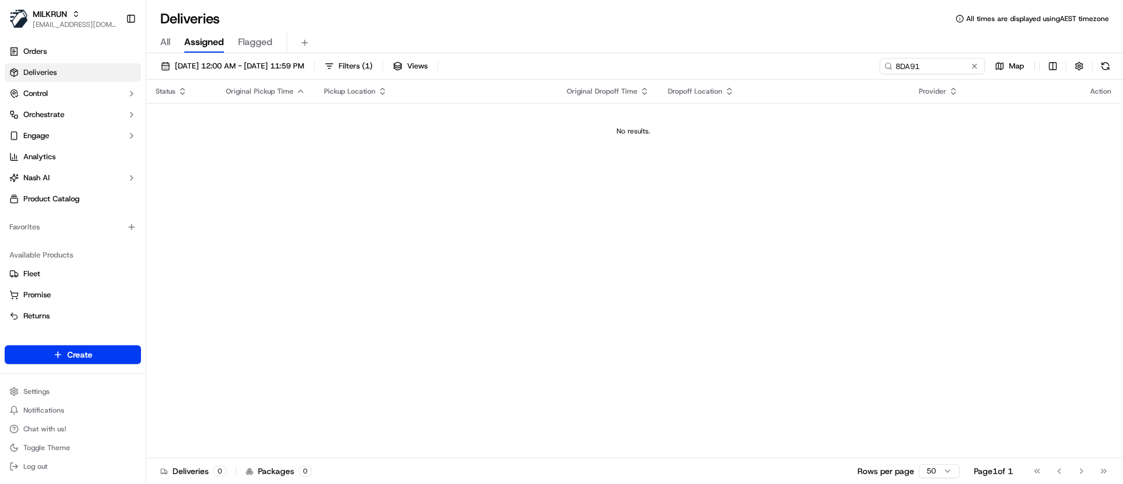
click at [70, 74] on link "Deliveries" at bounding box center [73, 72] width 136 height 19
drag, startPoint x: 955, startPoint y: 63, endPoint x: 805, endPoint y: 60, distance: 150.3
click at [805, 60] on div "20/09/2025 12:00 AM - 20/09/2025 11:59 PM Filters ( 1 ) Views 8DA91 Map" at bounding box center [634, 69] width 977 height 22
paste input "122981f1-d464-4bf6-b468-3510091d1e76"
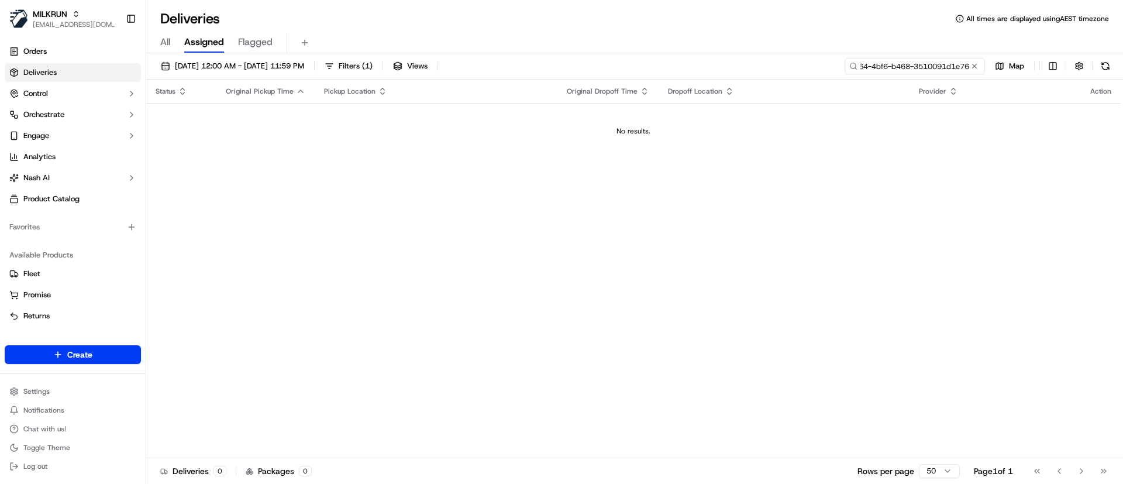
type input "122981f1-d464-4bf6-b468-3510091d1e76"
click at [180, 62] on span "[DATE] 12:00 AM - [DATE] 11:59 PM" at bounding box center [239, 66] width 129 height 11
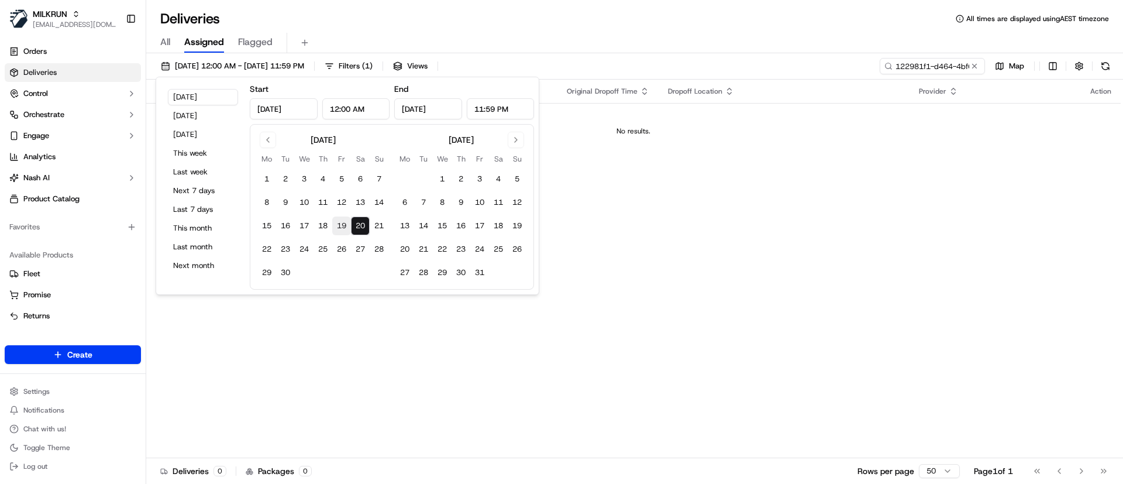
click at [340, 225] on button "19" at bounding box center [341, 225] width 19 height 19
type input "Sep 19, 2025"
click at [674, 27] on div "Deliveries All times are displayed using AEST timezone" at bounding box center [634, 18] width 977 height 19
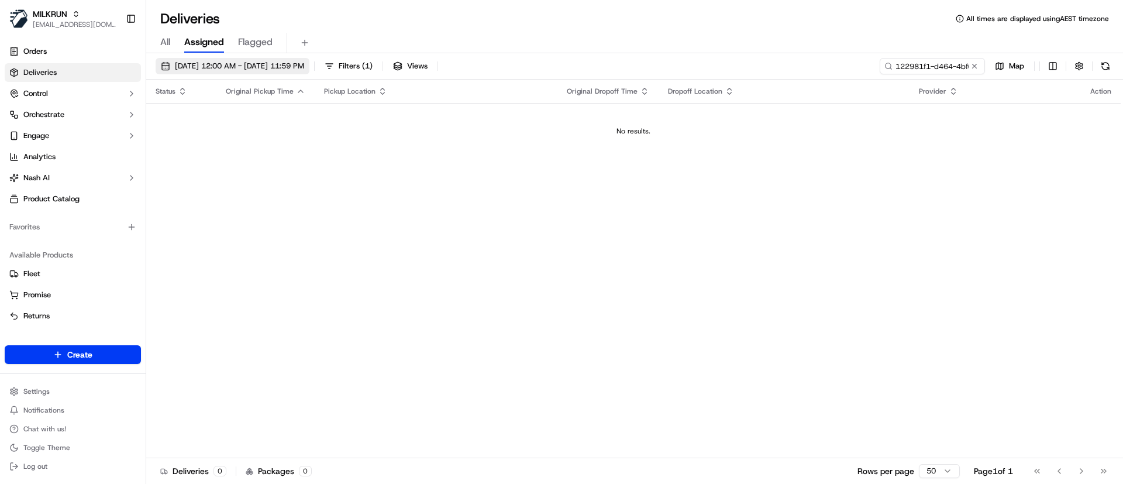
click at [181, 61] on span "19/09/2025 12:00 AM - 19/09/2025 11:59 PM" at bounding box center [239, 66] width 129 height 11
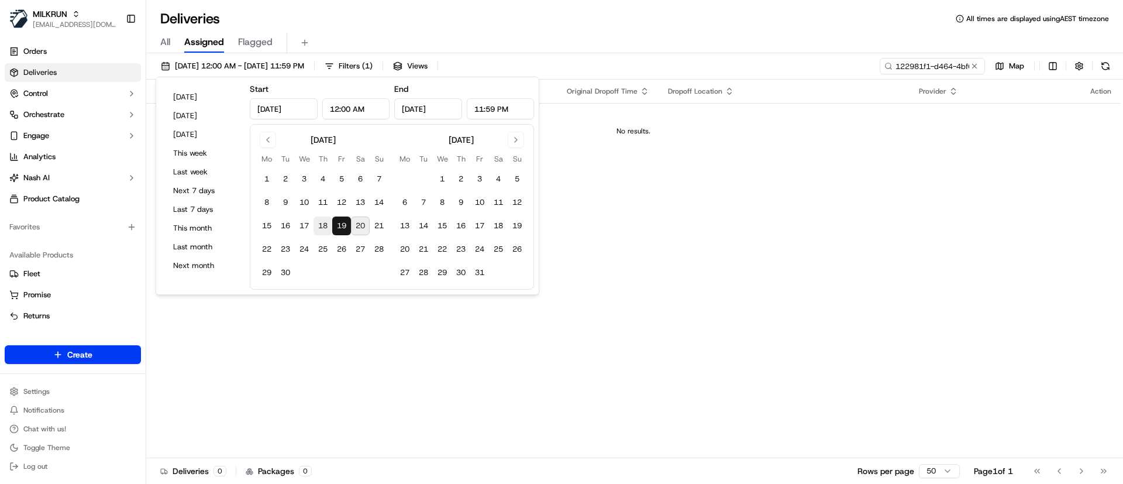
click at [318, 225] on button "18" at bounding box center [323, 225] width 19 height 19
type input "Sep 18, 2025"
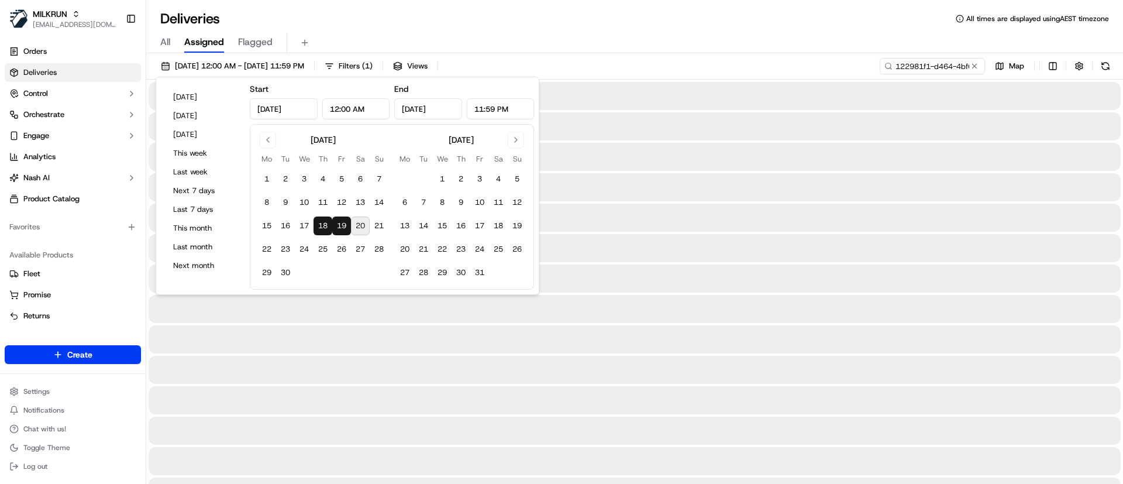
click at [599, 68] on div "18/09/2025 12:00 AM - 19/09/2025 11:59 PM Filters ( 1 ) Views 122981f1-d464-4bf…" at bounding box center [634, 69] width 977 height 22
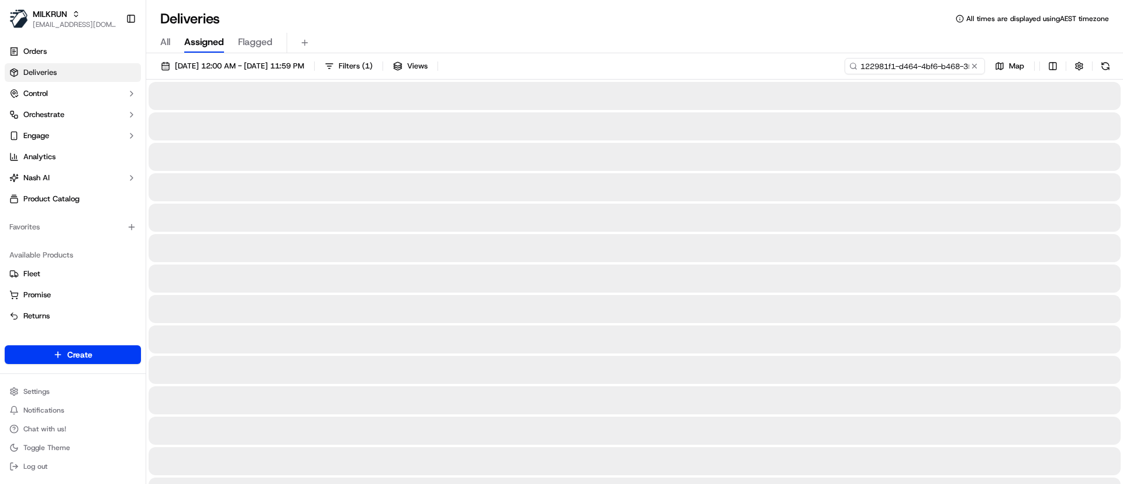
click at [907, 64] on input "122981f1-d464-4bf6-b468-3510091d1e76" at bounding box center [915, 66] width 140 height 16
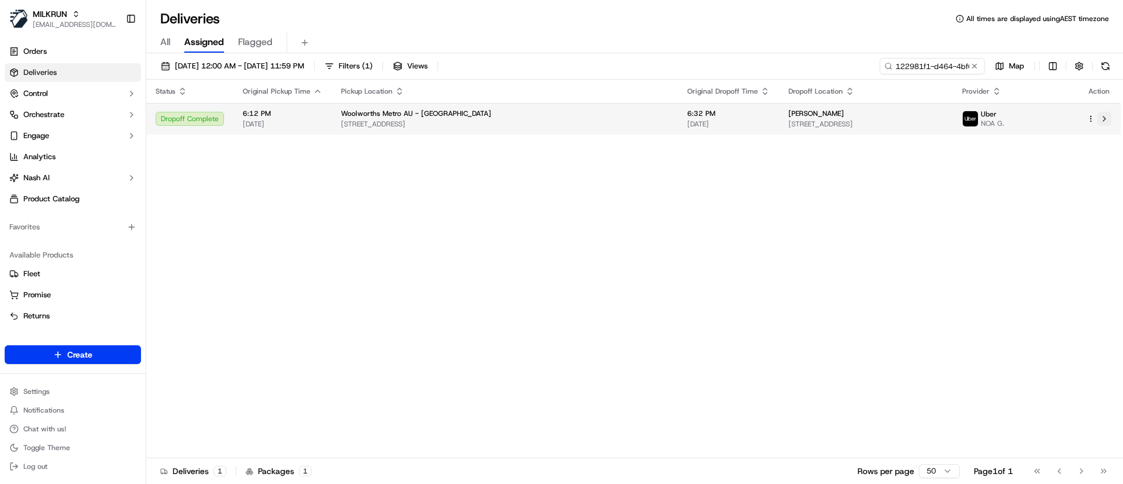
click at [1103, 117] on button at bounding box center [1104, 119] width 14 height 14
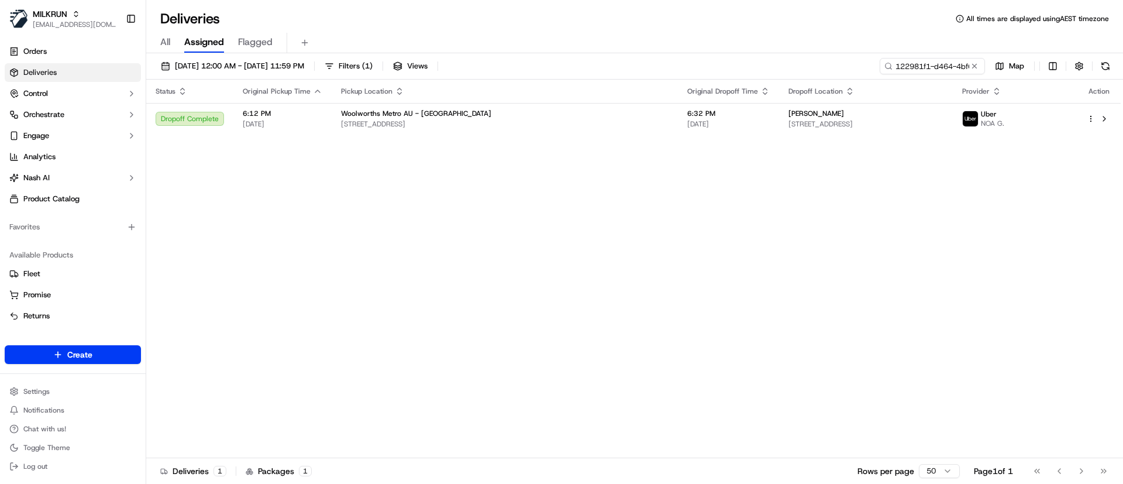
click at [374, 274] on div "Status Original Pickup Time Pickup Location Original Dropoff Time Dropoff Locat…" at bounding box center [633, 269] width 974 height 378
drag, startPoint x: 374, startPoint y: 275, endPoint x: 388, endPoint y: 275, distance: 14.0
click at [375, 275] on div "Status Original Pickup Time Pickup Location Original Dropoff Time Dropoff Locat…" at bounding box center [633, 269] width 974 height 378
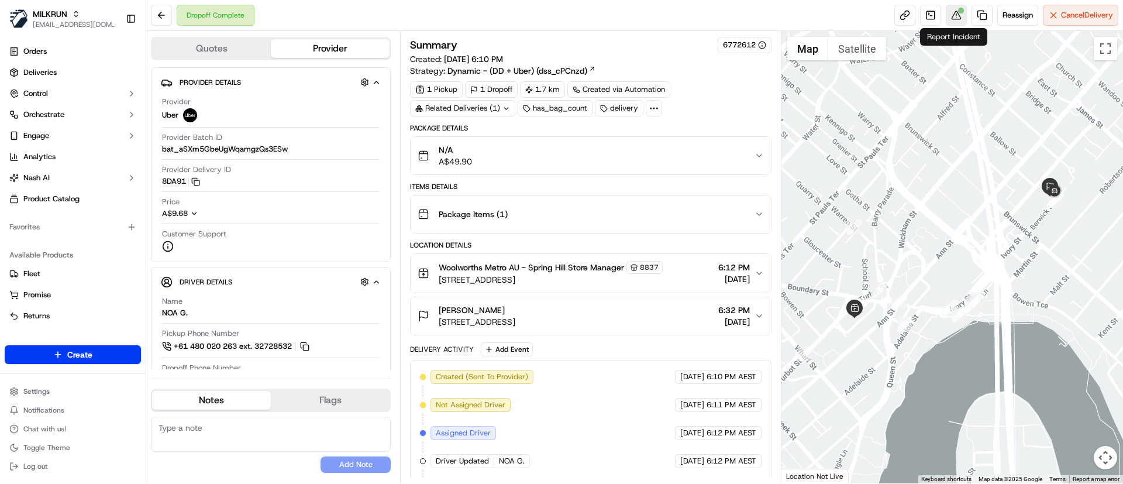
click at [951, 13] on button at bounding box center [956, 15] width 21 height 21
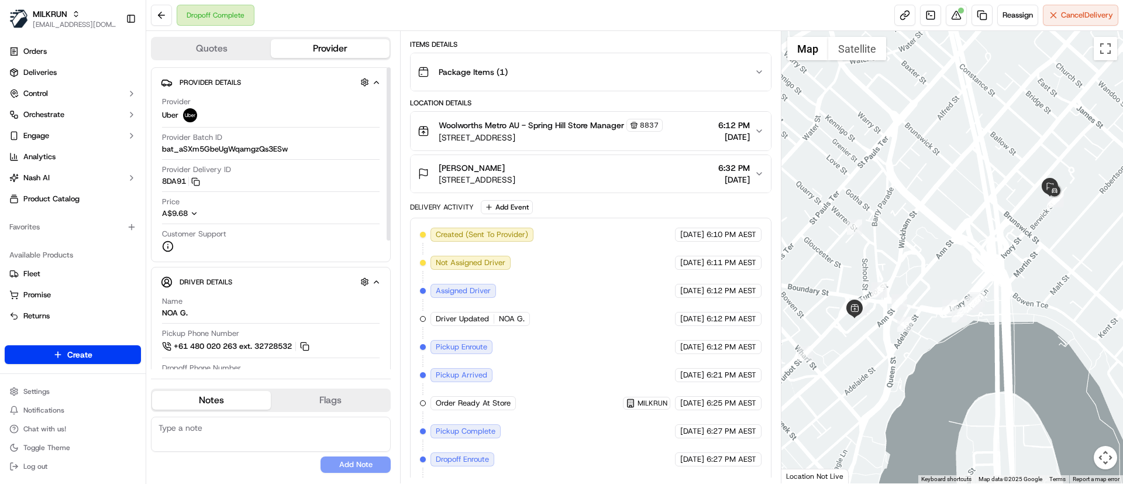
scroll to position [225, 0]
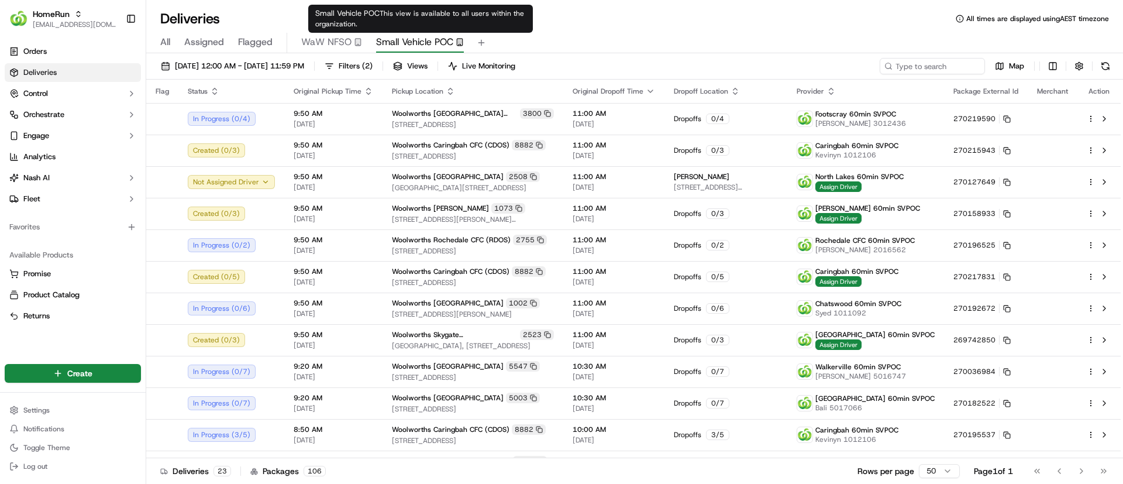
click at [410, 41] on span "Small Vehicle POC" at bounding box center [414, 42] width 77 height 14
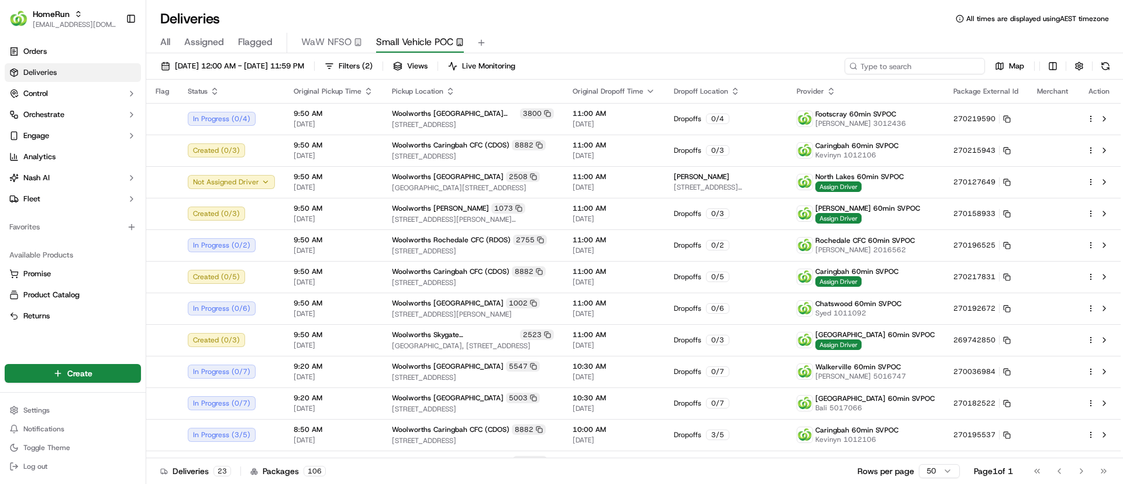
click at [914, 64] on input at bounding box center [915, 66] width 140 height 16
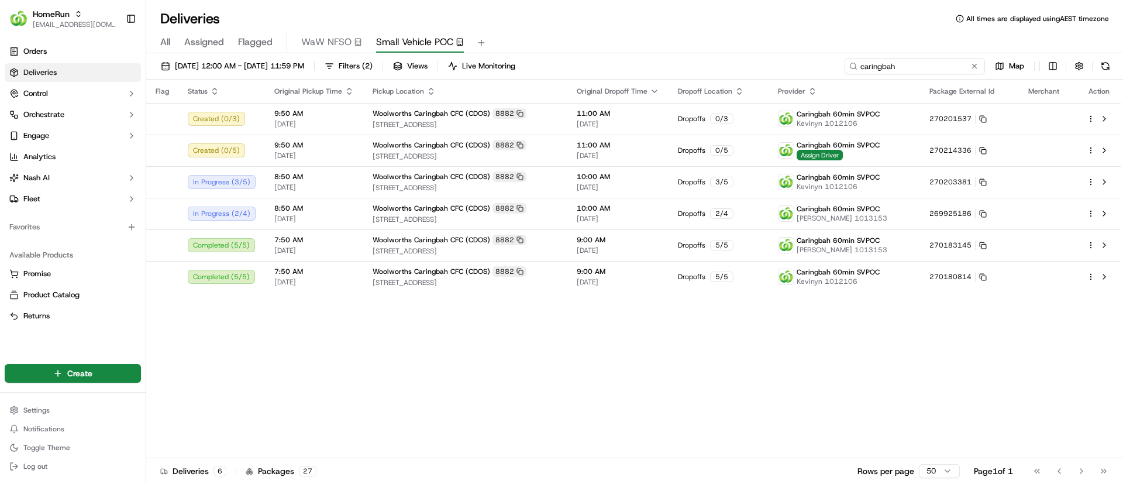
drag, startPoint x: 914, startPoint y: 64, endPoint x: 818, endPoint y: 77, distance: 96.2
click at [813, 80] on div "[DATE] 12:00 AM - [DATE] 11:59 PM Filters ( 2 ) Views Live Monitoring caringbah…" at bounding box center [634, 269] width 977 height 433
type input "[PERSON_NAME]"
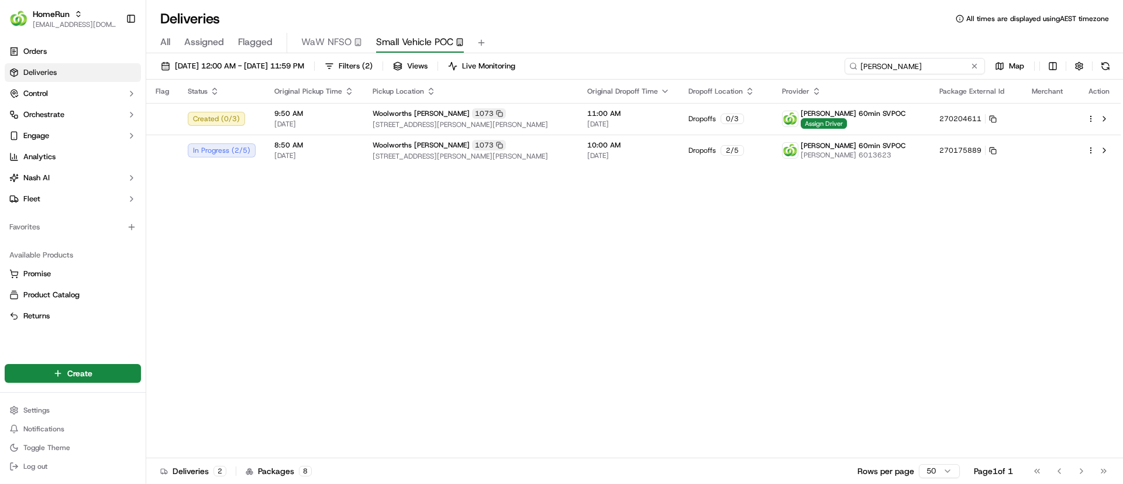
drag, startPoint x: 896, startPoint y: 67, endPoint x: 801, endPoint y: 61, distance: 94.3
click at [807, 68] on div "[DATE] 12:00 AM - [DATE] 11:59 PM Filters ( 2 ) Views Live Monitoring [PERSON_N…" at bounding box center [634, 69] width 977 height 22
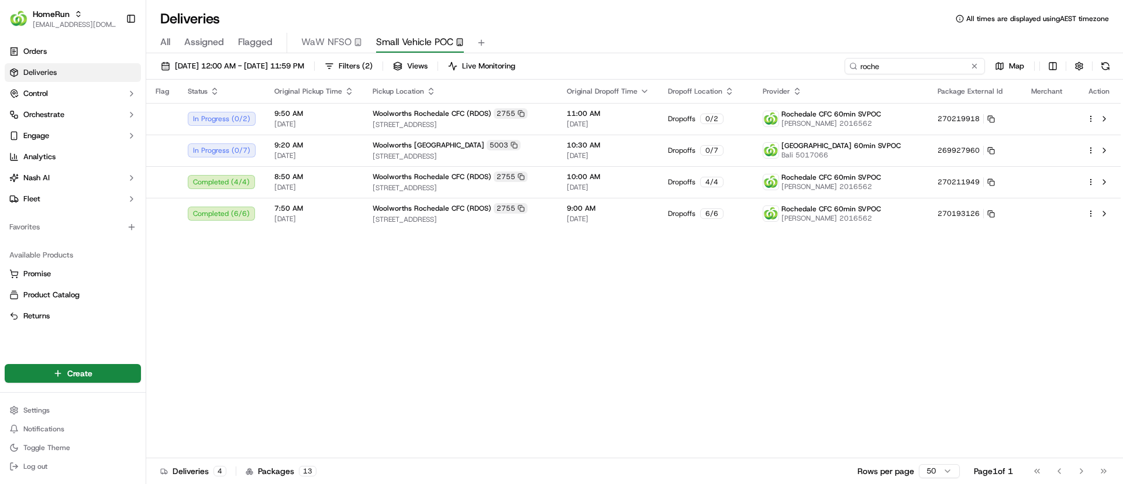
drag, startPoint x: 884, startPoint y: 66, endPoint x: 822, endPoint y: 76, distance: 62.9
click at [822, 76] on div "[DATE] 12:00 AM - [DATE] 11:59 PM Filters ( 2 ) Views Live Monitoring roche Map" at bounding box center [634, 69] width 977 height 22
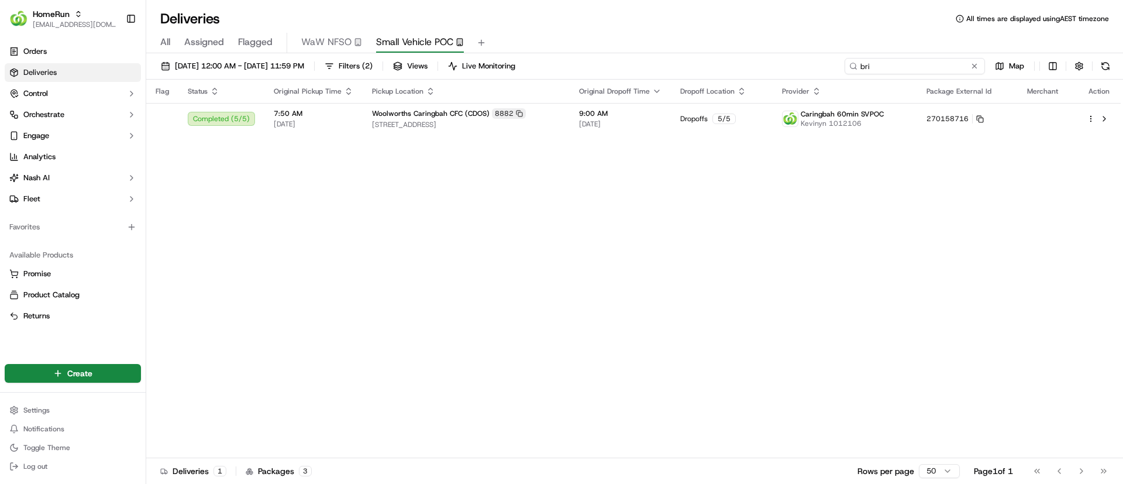
type input "bris"
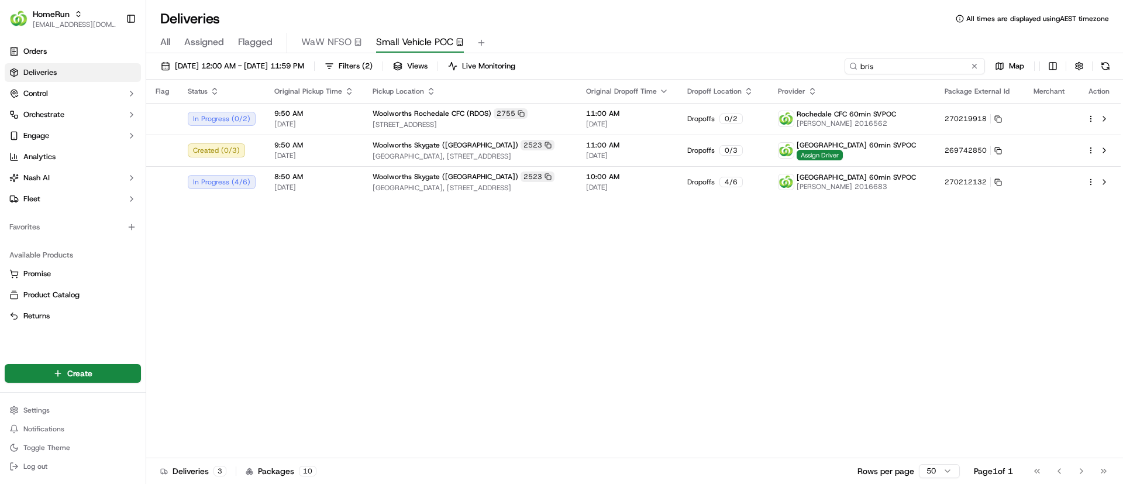
drag, startPoint x: 888, startPoint y: 73, endPoint x: 773, endPoint y: 76, distance: 115.3
click at [773, 76] on div "[DATE] 12:00 AM - [DATE] 11:59 PM Filters ( 2 ) Views Live Monitoring bris Map" at bounding box center [634, 69] width 977 height 22
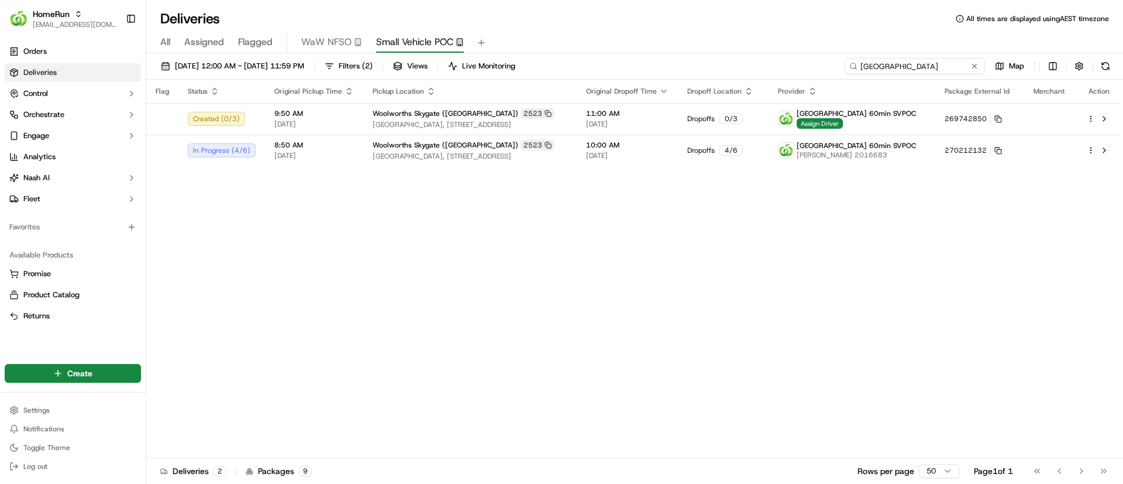
drag, startPoint x: 929, startPoint y: 66, endPoint x: 750, endPoint y: 57, distance: 179.2
click at [750, 58] on div "[DATE] 12:00 AM - [DATE] 11:59 PM Filters ( 2 ) Views Live Monitoring [GEOGRAPH…" at bounding box center [634, 69] width 977 height 22
type input "caringbah"
